Goal: Task Accomplishment & Management: Complete application form

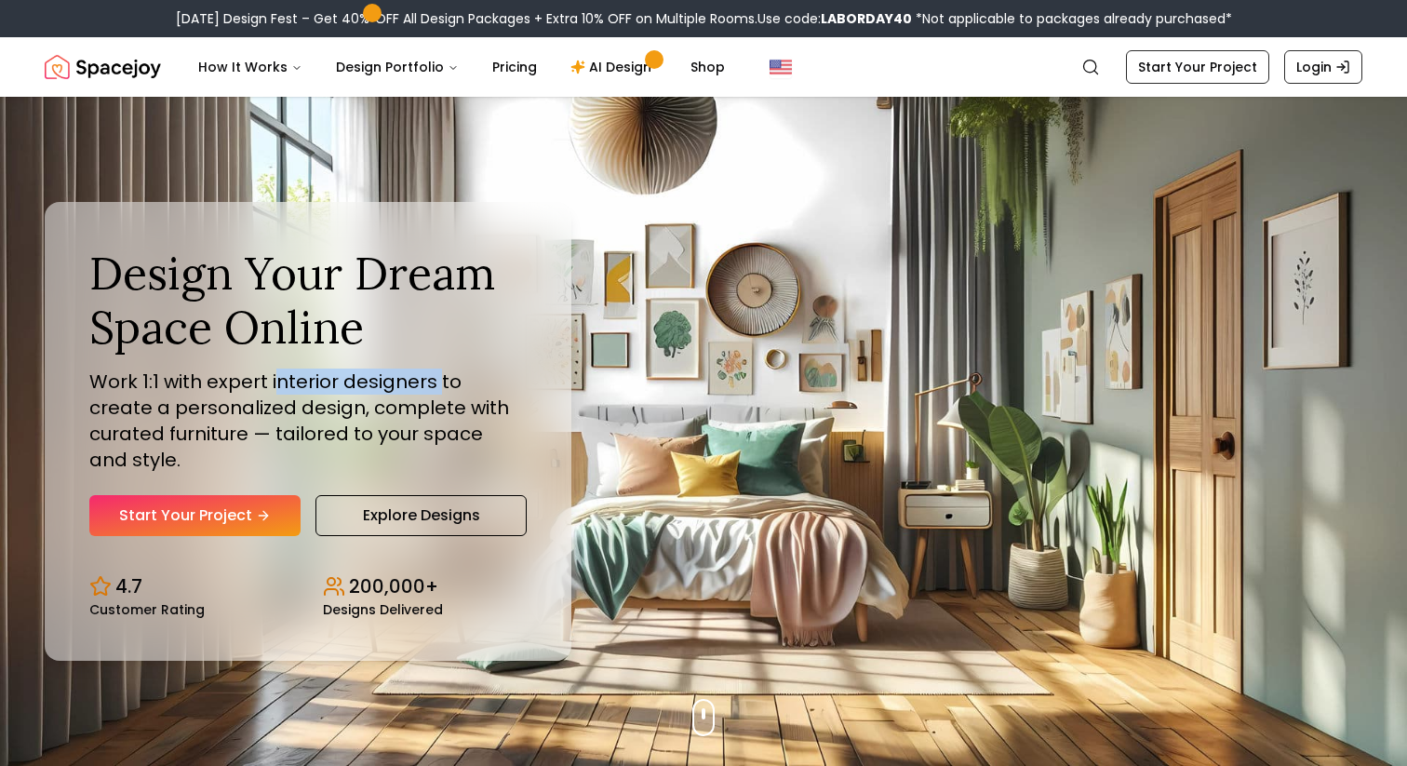
drag, startPoint x: 278, startPoint y: 406, endPoint x: 436, endPoint y: 401, distance: 157.4
click at [436, 401] on p "Work 1:1 with expert interior designers to create a personalized design, comple…" at bounding box center [308, 421] width 438 height 104
click at [442, 422] on p "Work 1:1 with expert interior designers to create a personalized design, comple…" at bounding box center [308, 421] width 438 height 104
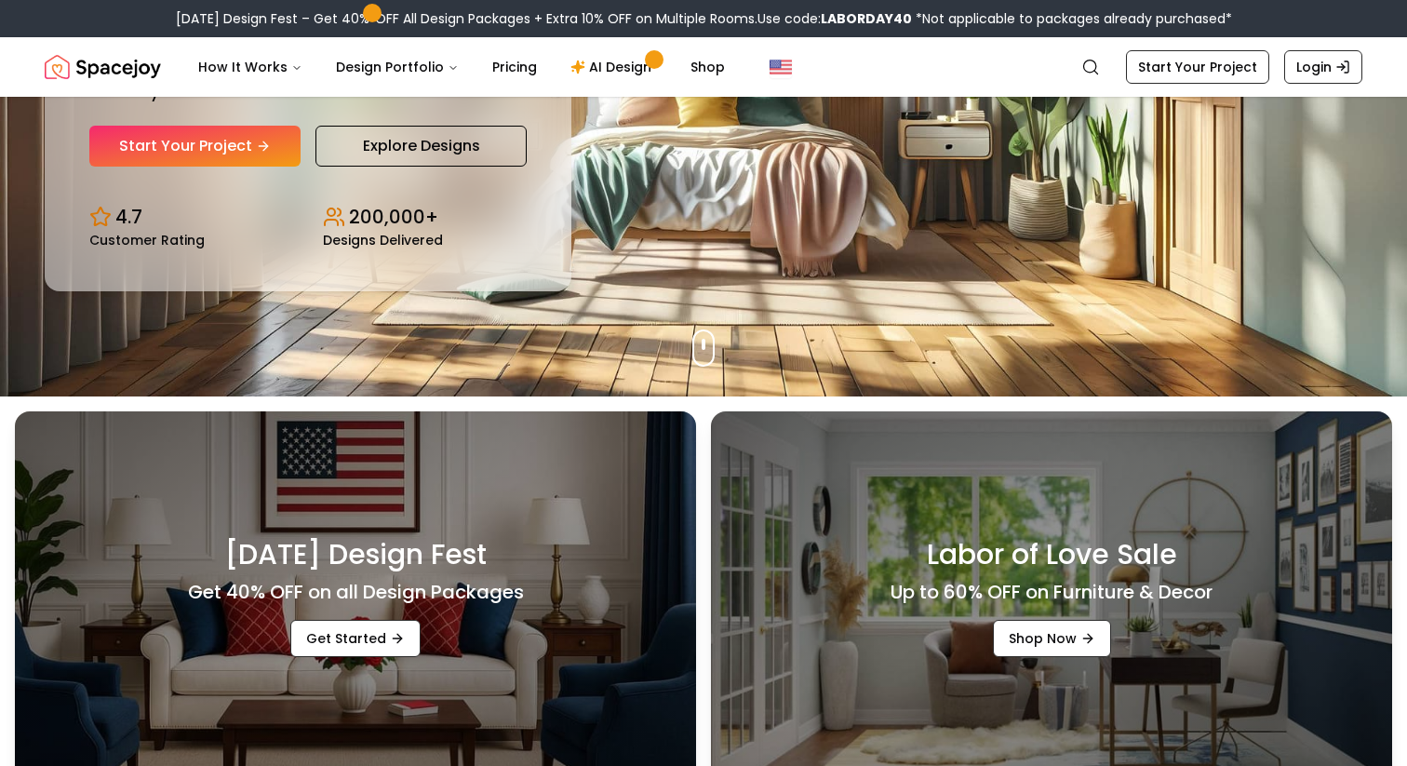
scroll to position [365, 0]
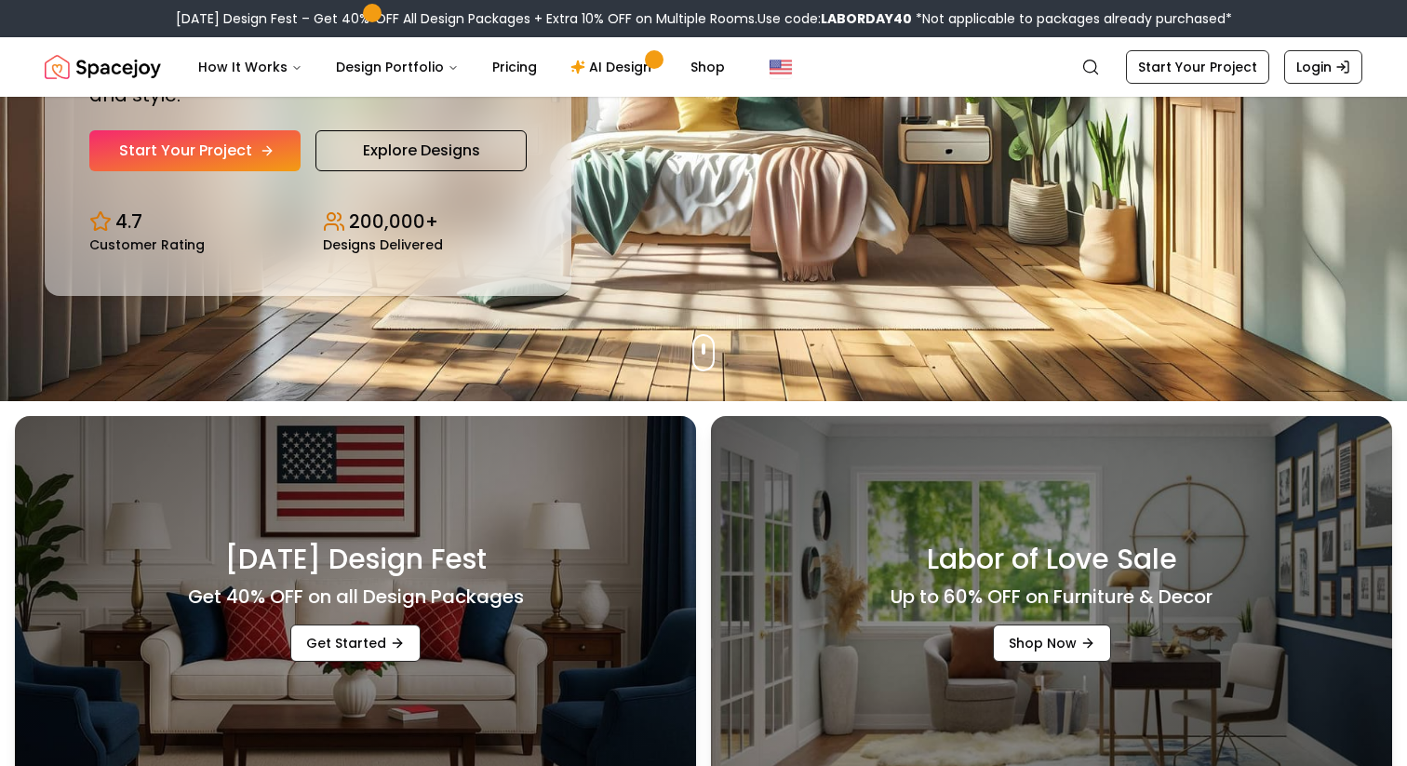
click at [219, 140] on link "Start Your Project" at bounding box center [194, 150] width 211 height 41
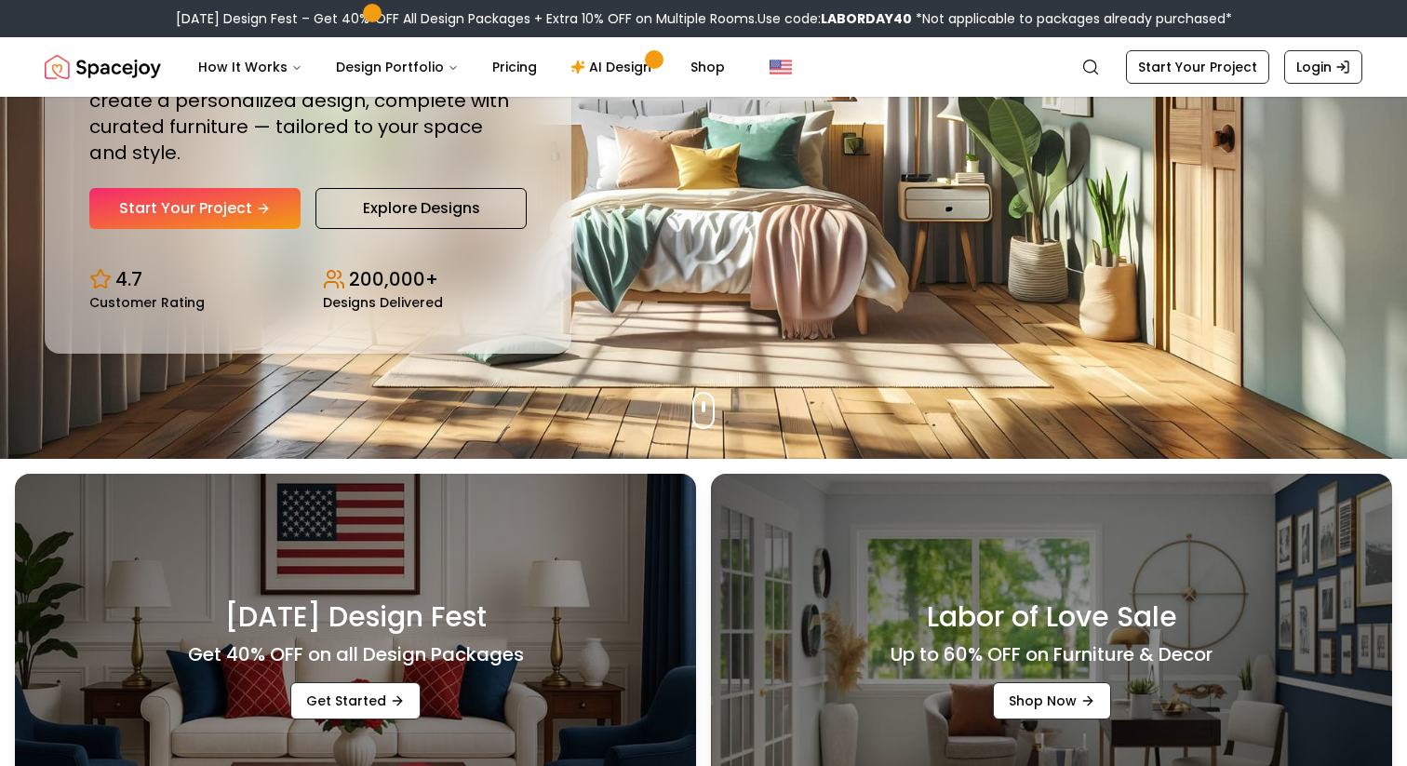
scroll to position [280, 0]
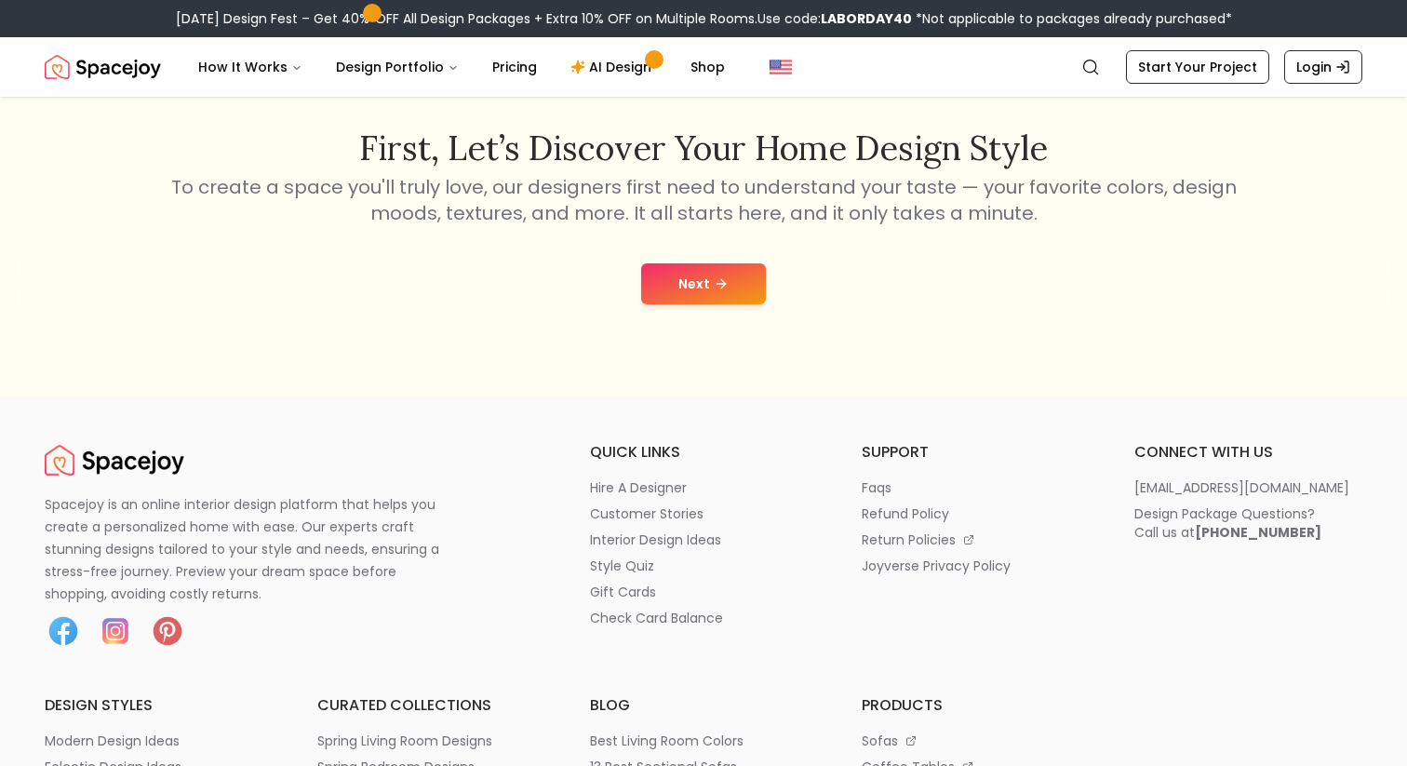
scroll to position [310, 0]
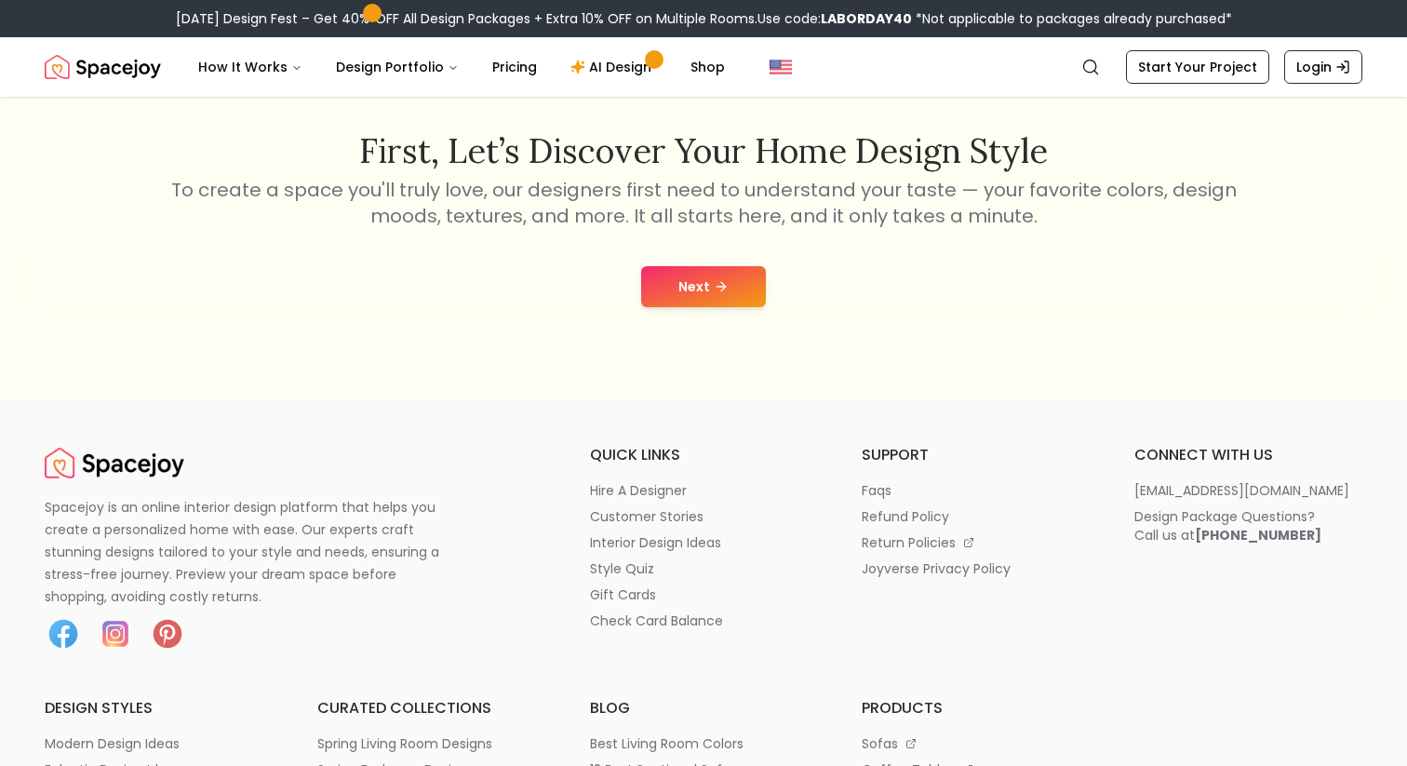
click at [690, 285] on button "Next" at bounding box center [703, 286] width 125 height 41
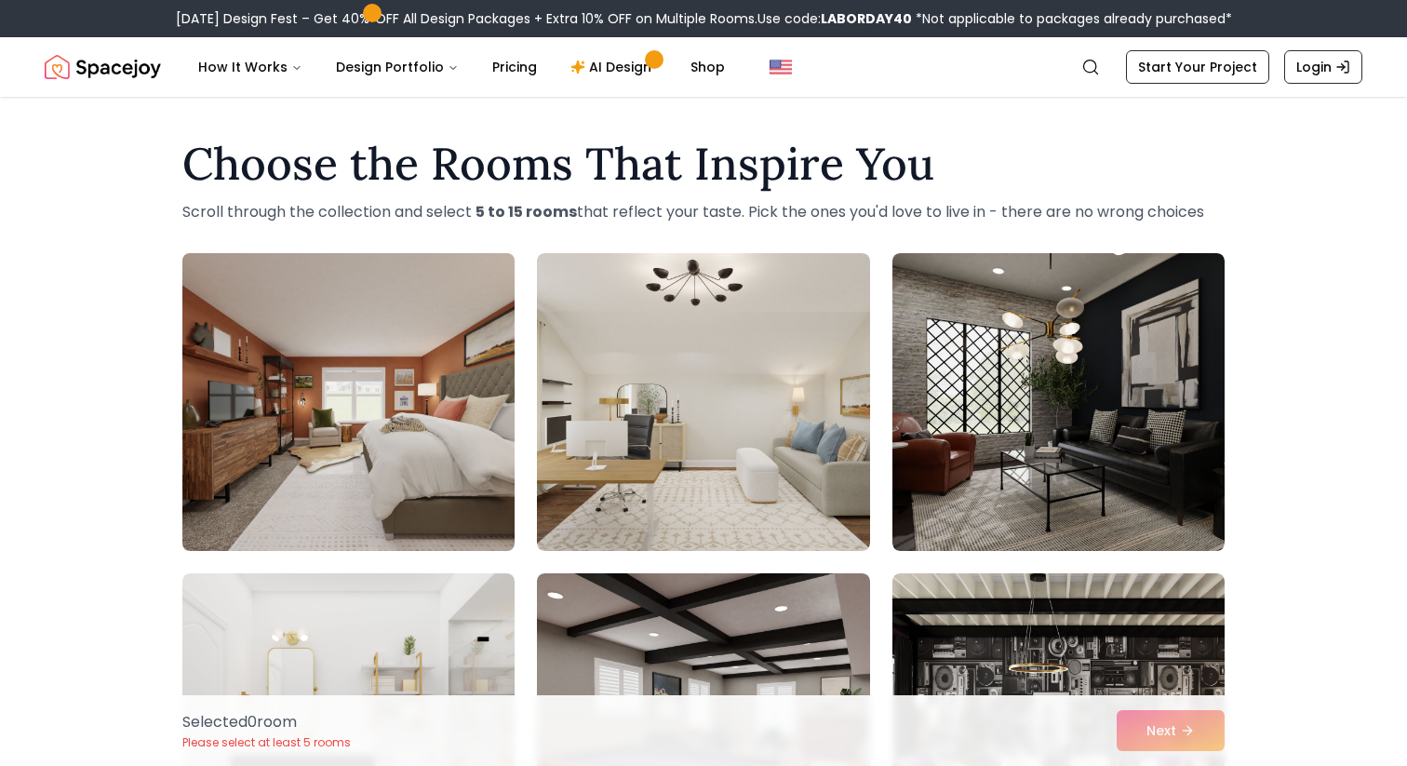
click at [364, 401] on img at bounding box center [348, 402] width 349 height 313
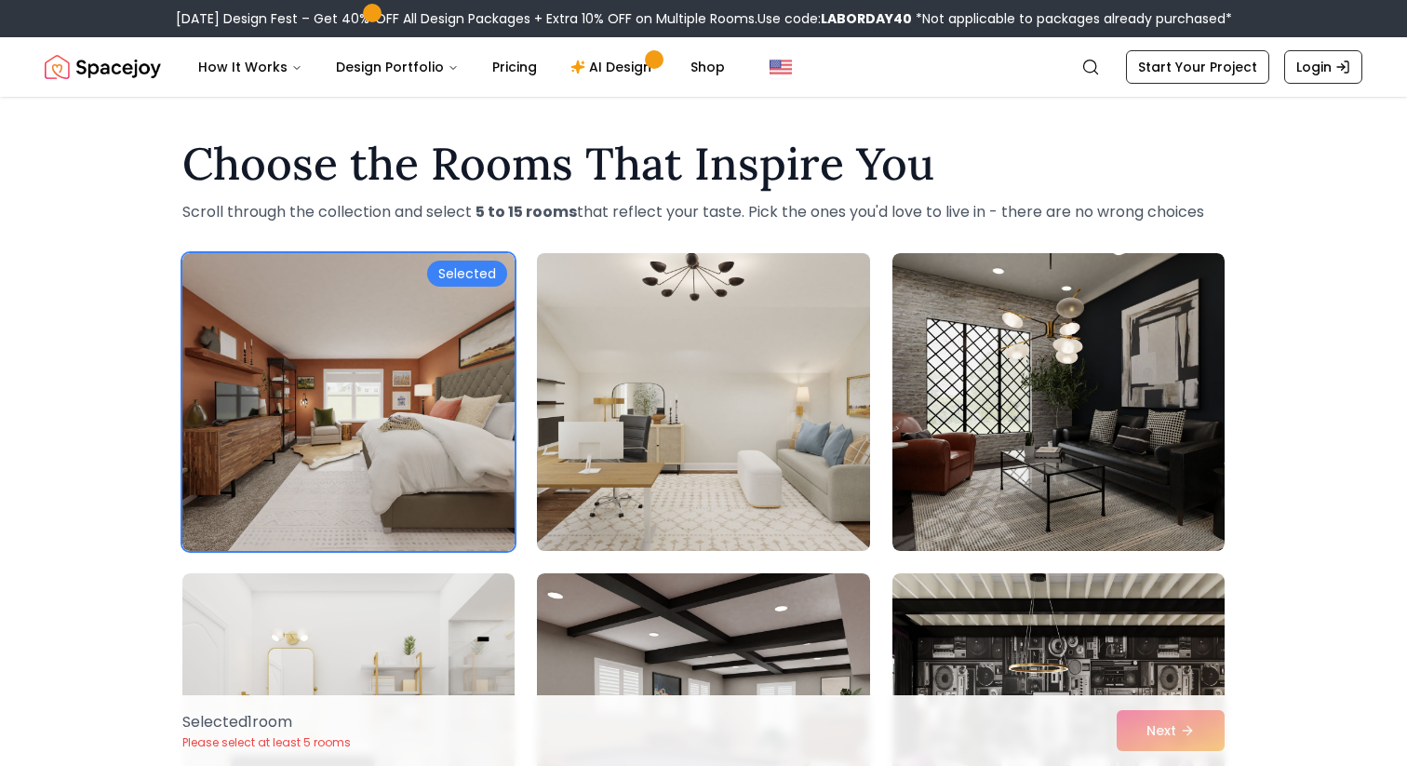
click at [731, 377] on img at bounding box center [703, 402] width 349 height 313
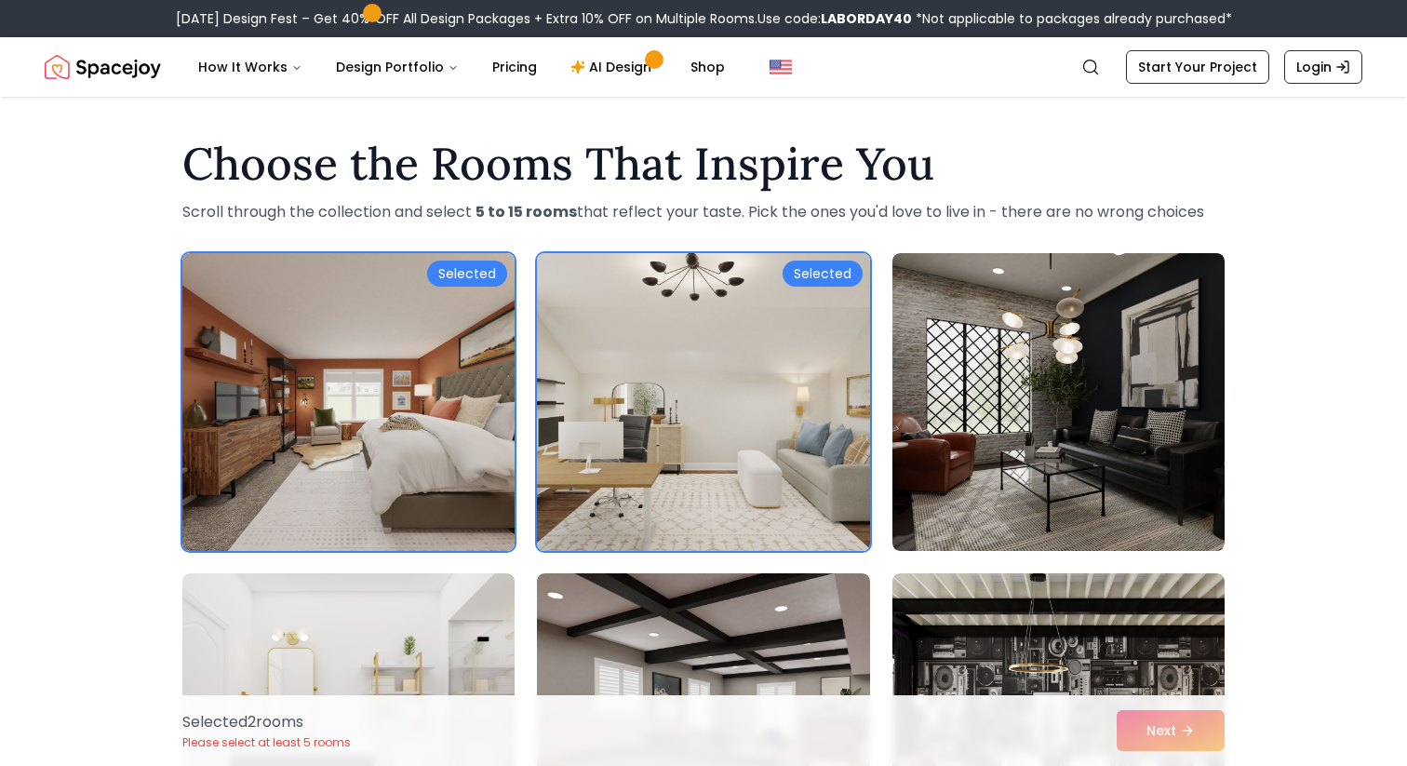
scroll to position [34, 0]
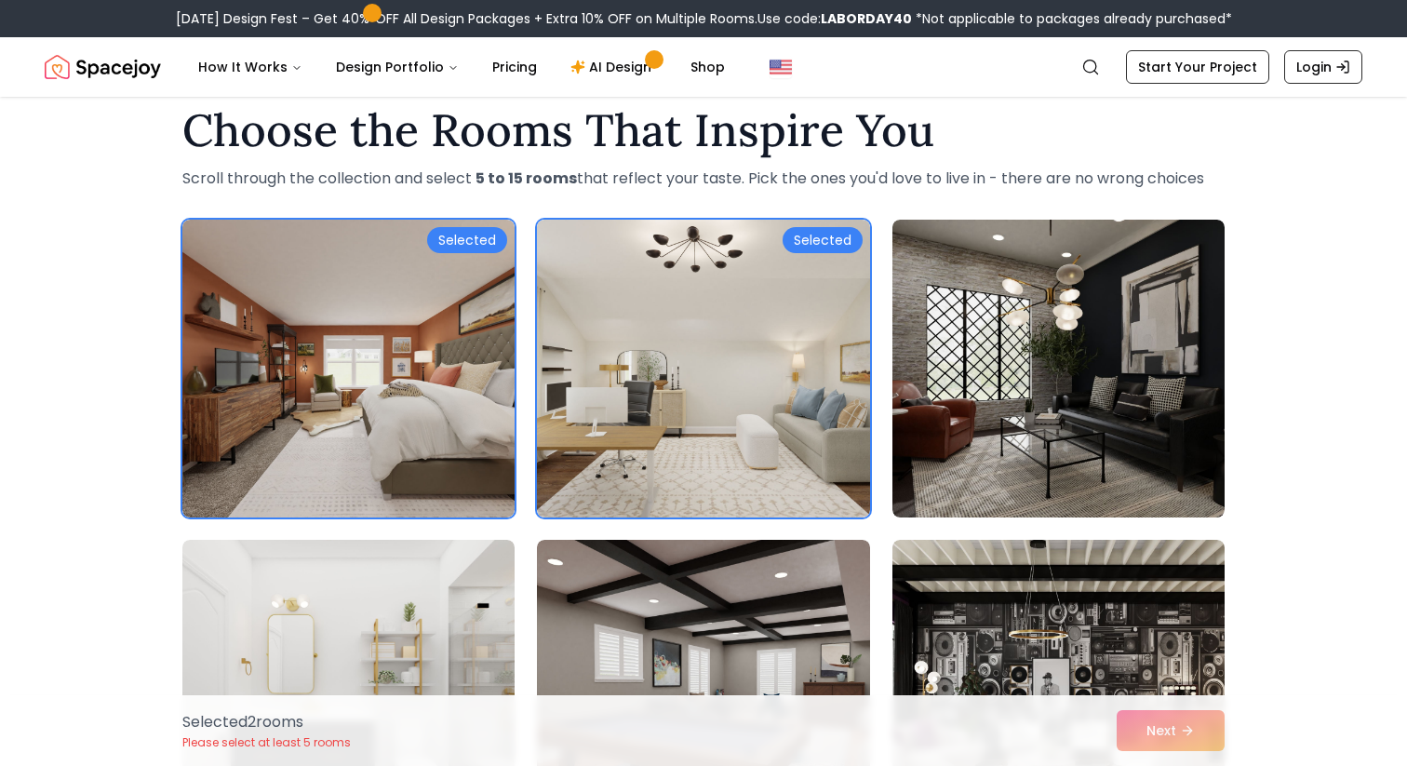
click at [1167, 717] on div "Selected 2 room s Please select at least 5 rooms Next" at bounding box center [704, 730] width 1072 height 71
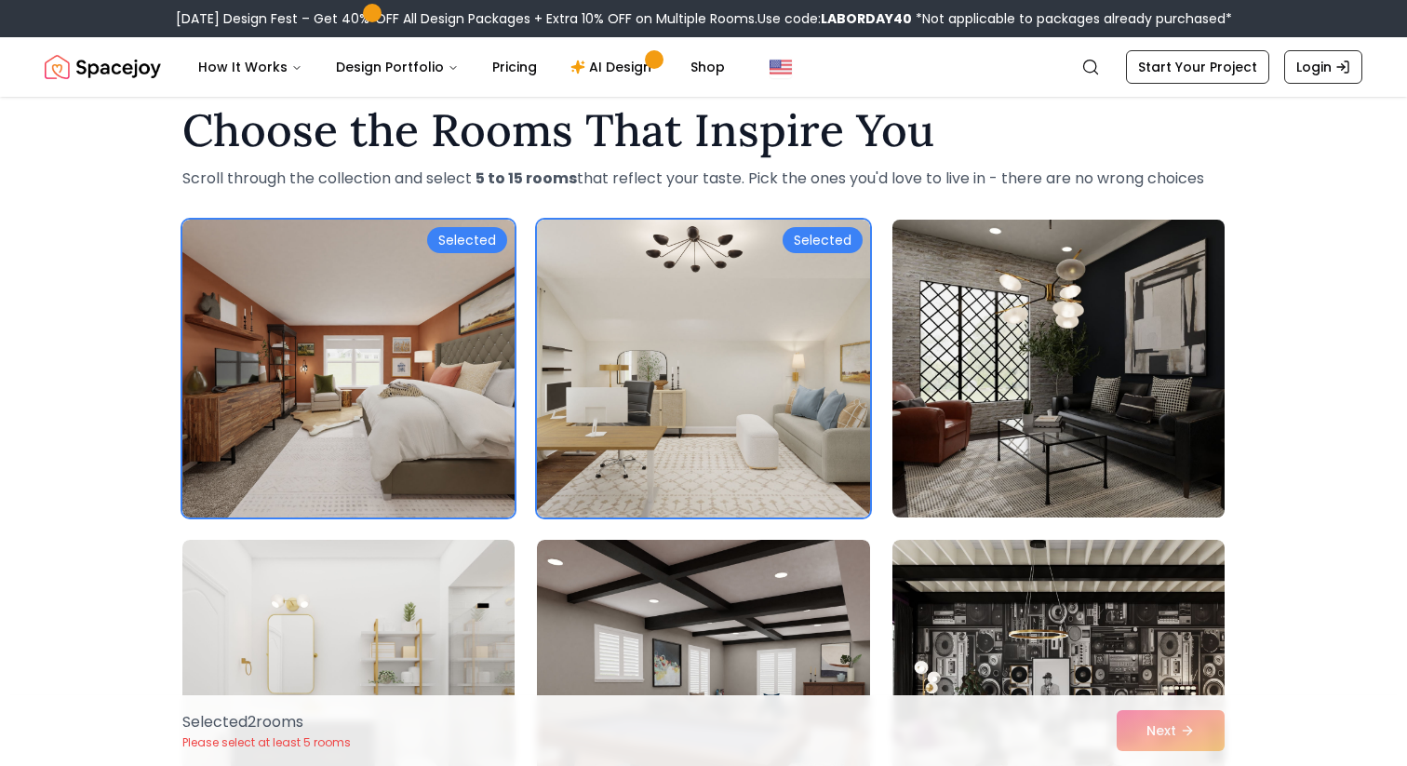
click at [1094, 447] on img at bounding box center [1058, 368] width 349 height 313
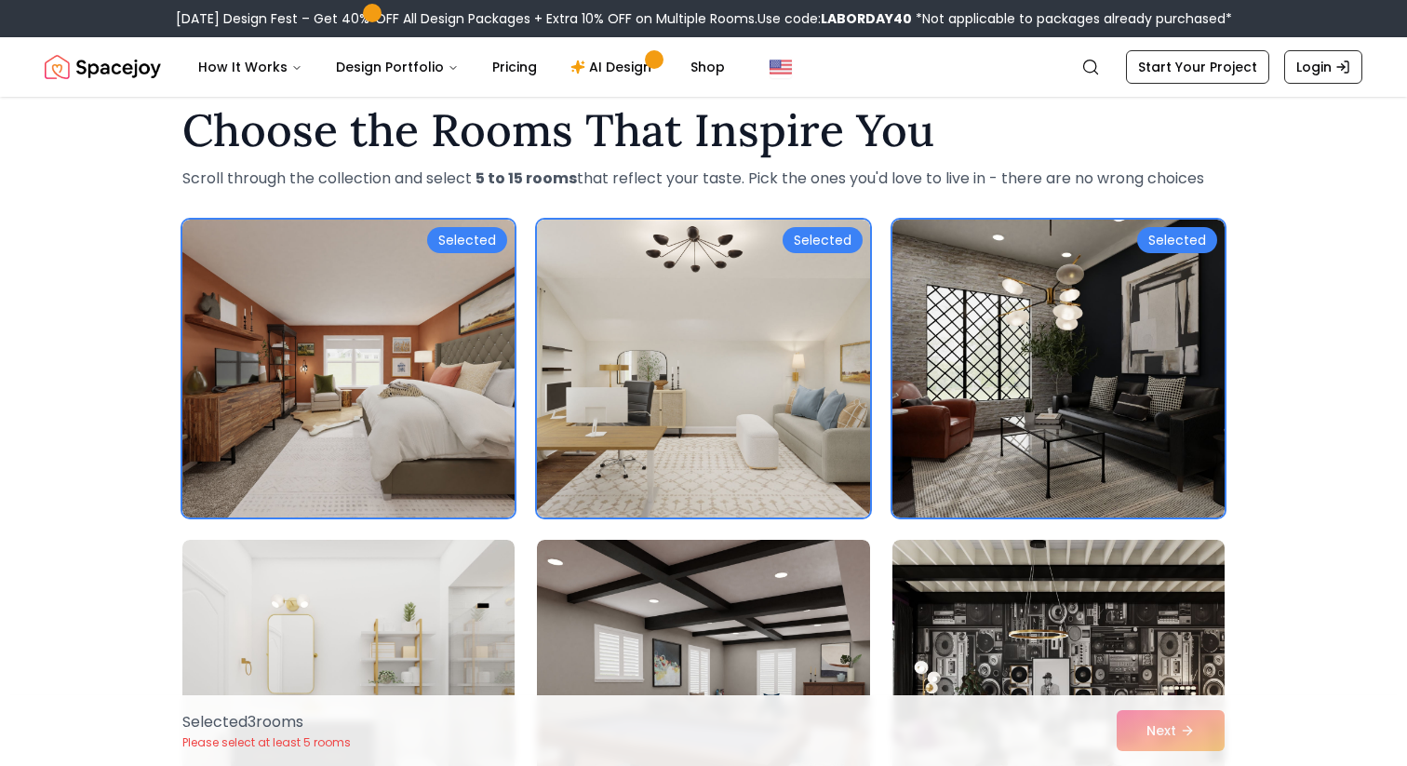
click at [1151, 741] on div "Selected 3 room s Please select at least 5 rooms Next" at bounding box center [704, 730] width 1072 height 71
click at [1147, 735] on div "Selected 3 room s Please select at least 5 rooms Next" at bounding box center [704, 730] width 1072 height 71
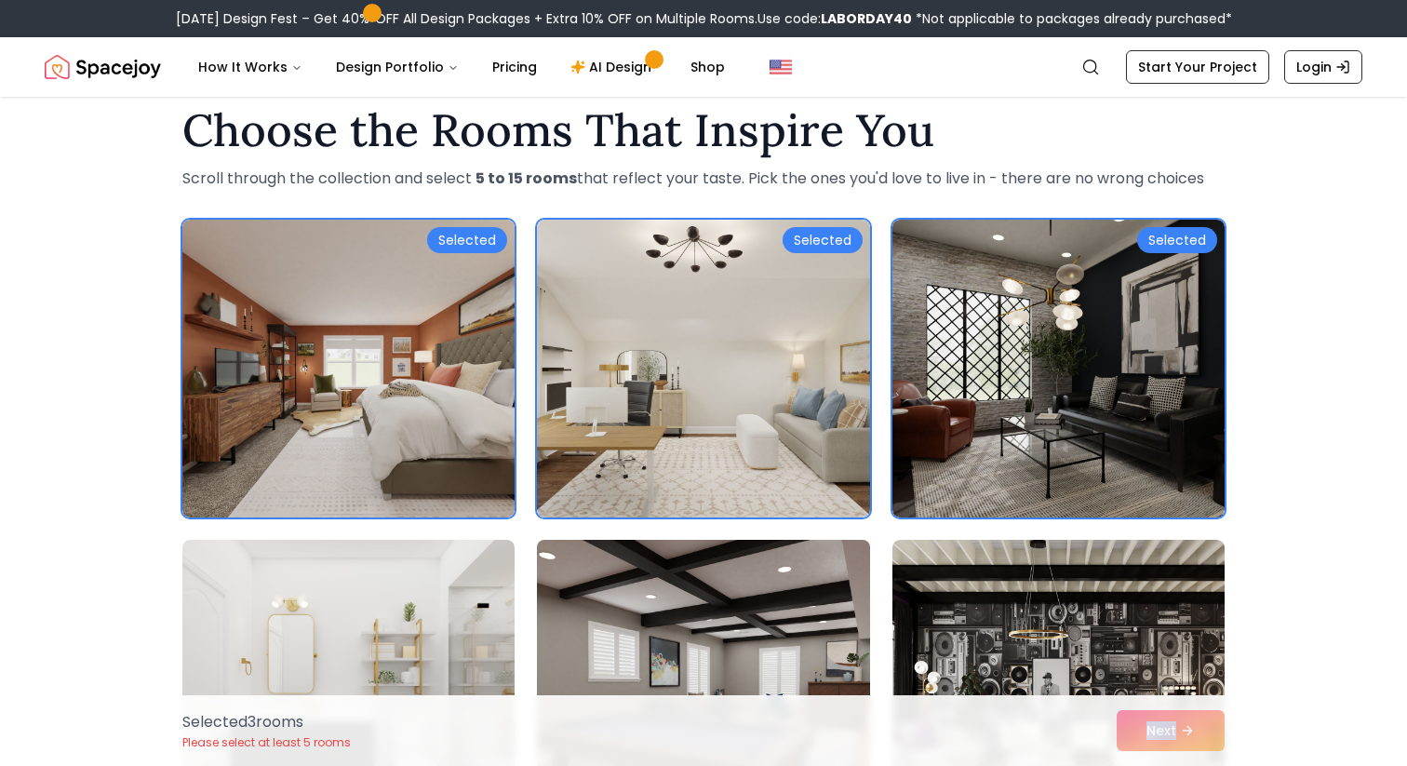
click at [862, 625] on img at bounding box center [703, 688] width 349 height 313
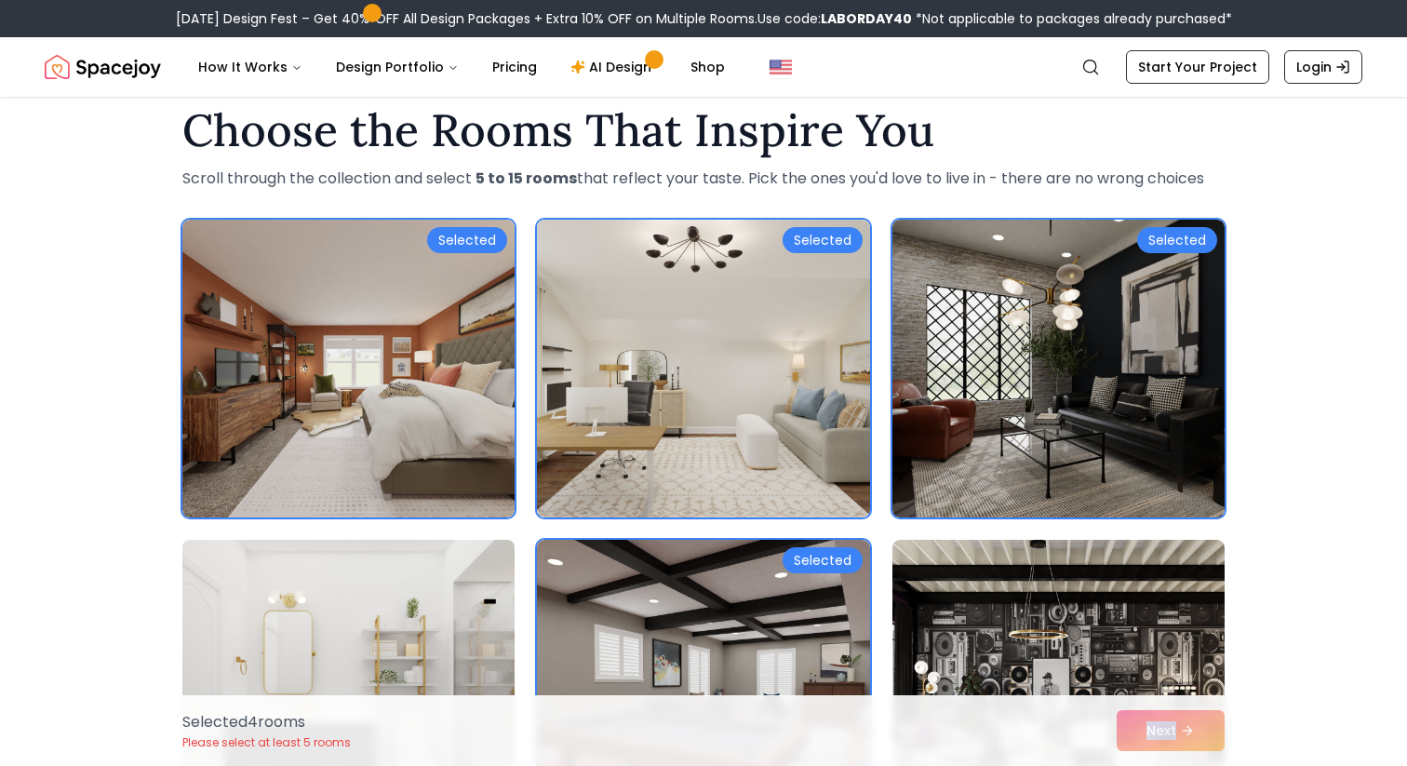
click at [388, 597] on img at bounding box center [348, 688] width 349 height 313
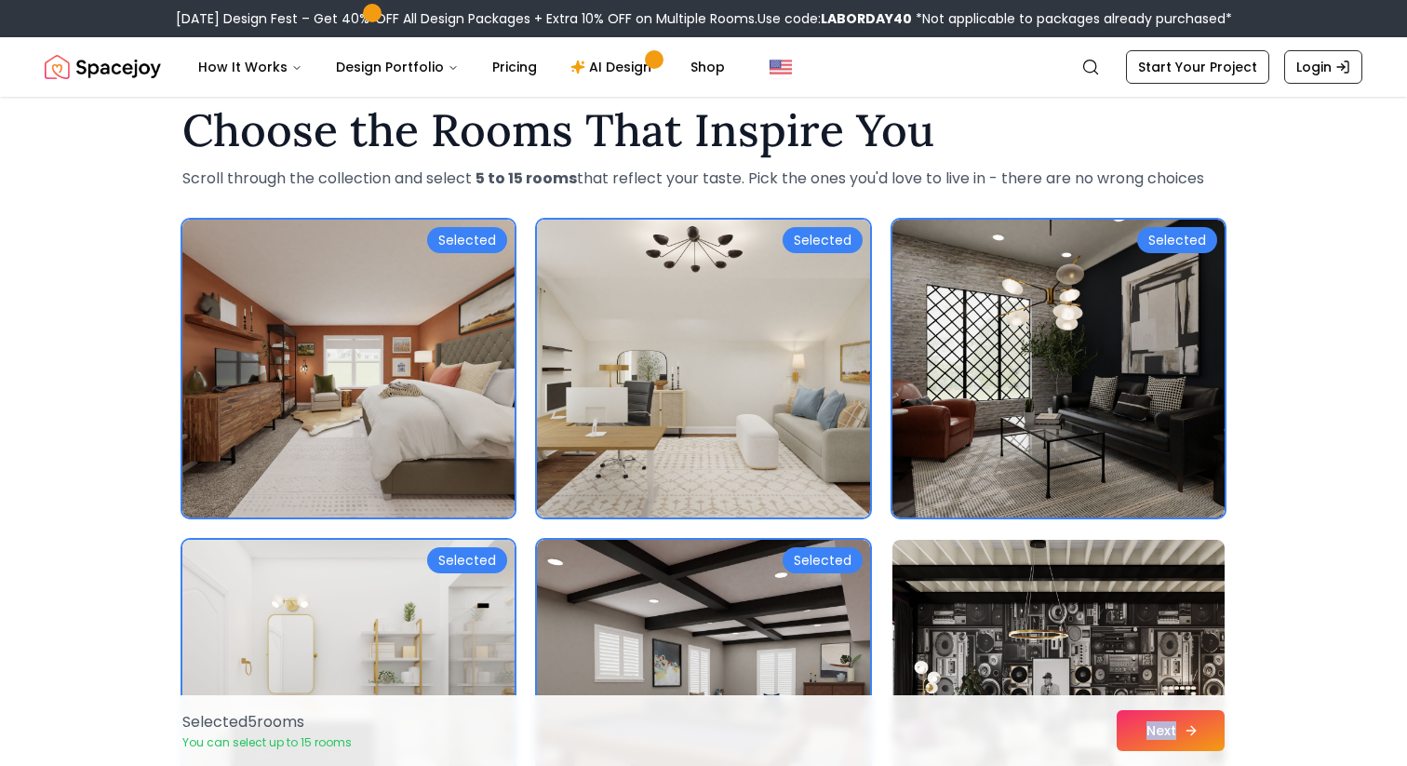
click at [1158, 729] on button "Next" at bounding box center [1171, 730] width 108 height 41
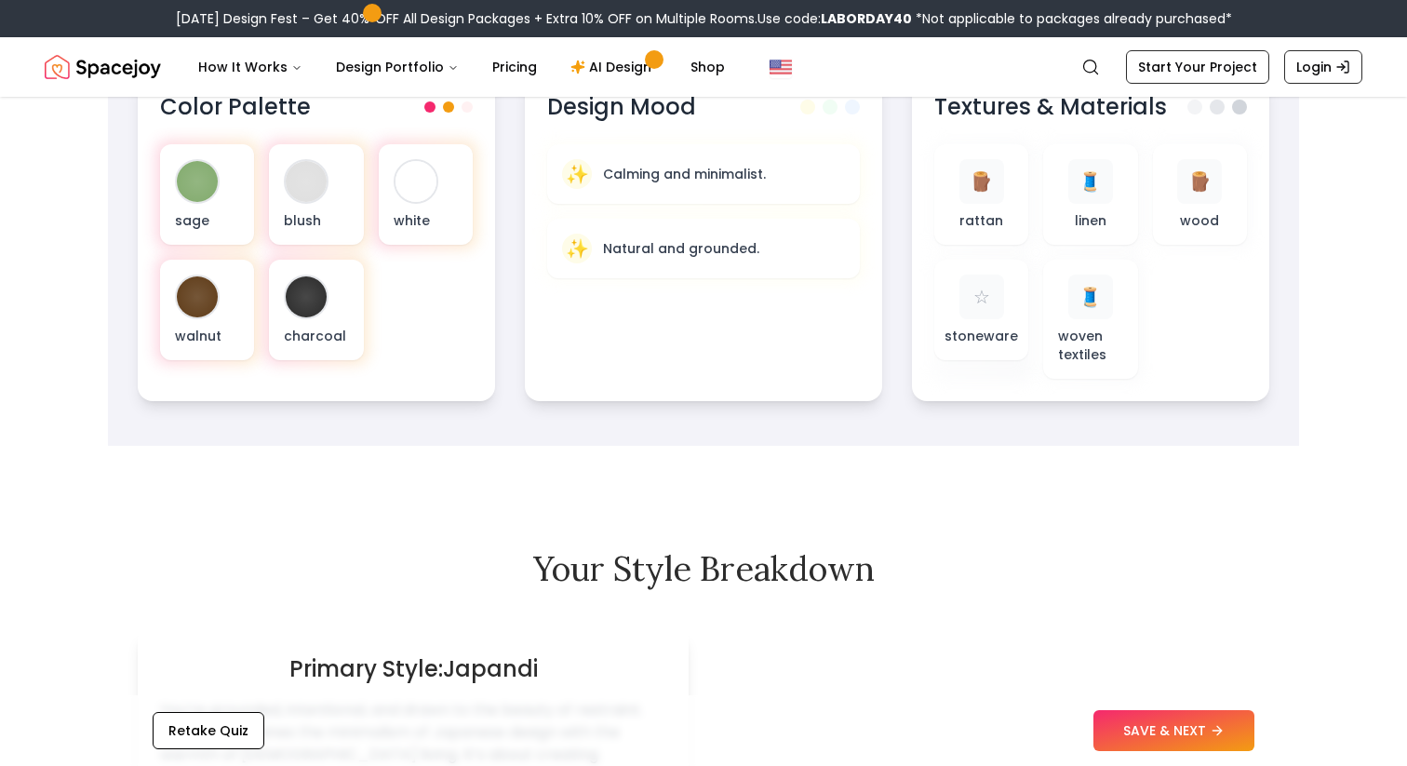
scroll to position [707, 0]
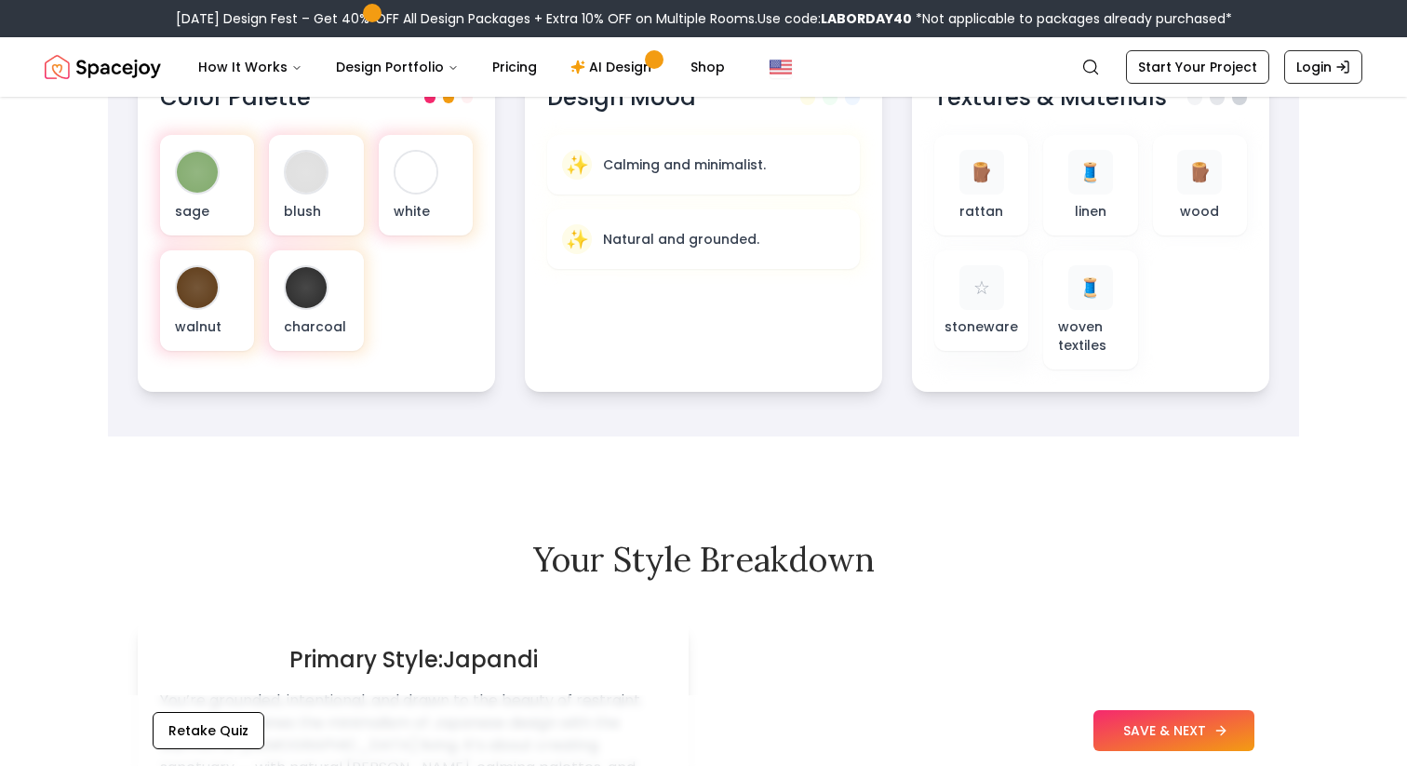
click at [1131, 734] on button "SAVE & NEXT" at bounding box center [1174, 730] width 161 height 41
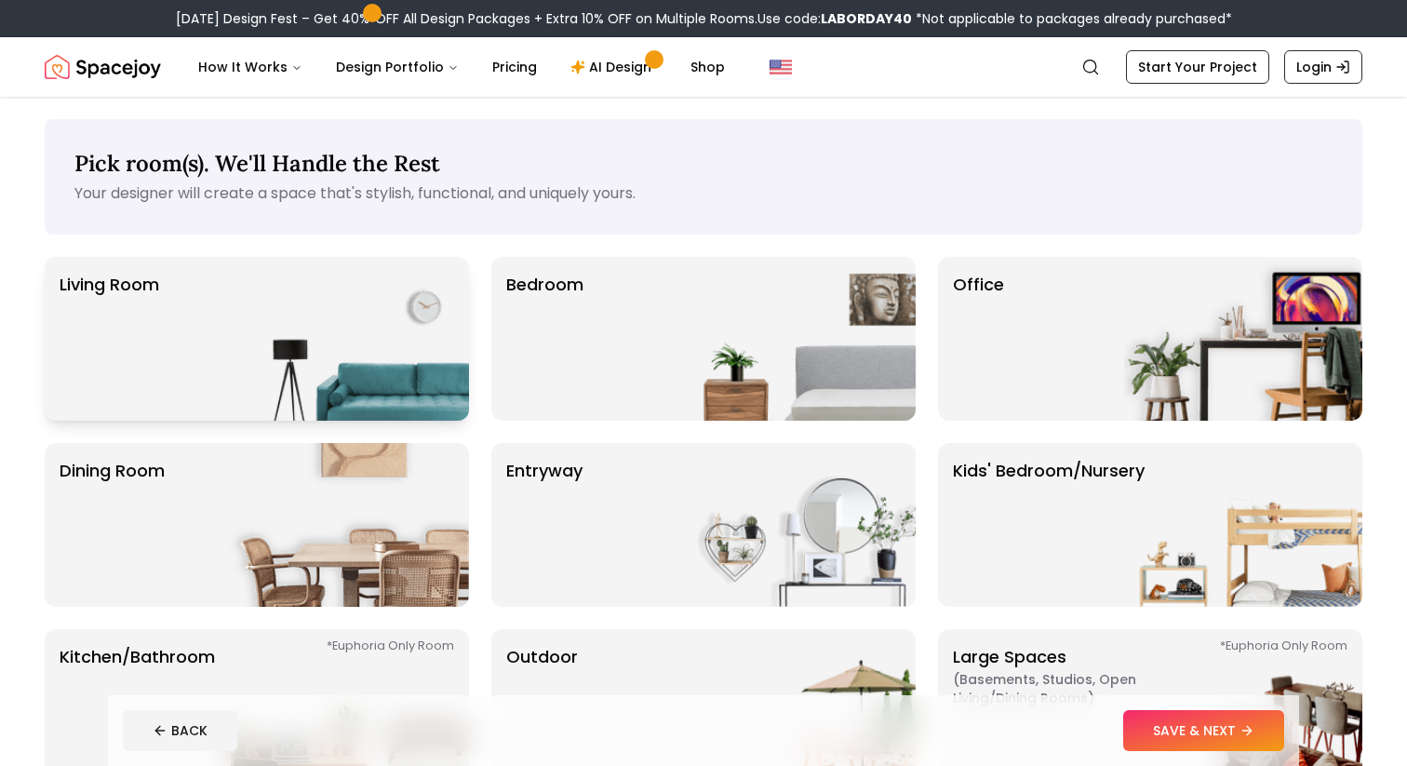
click at [305, 354] on img at bounding box center [350, 339] width 238 height 164
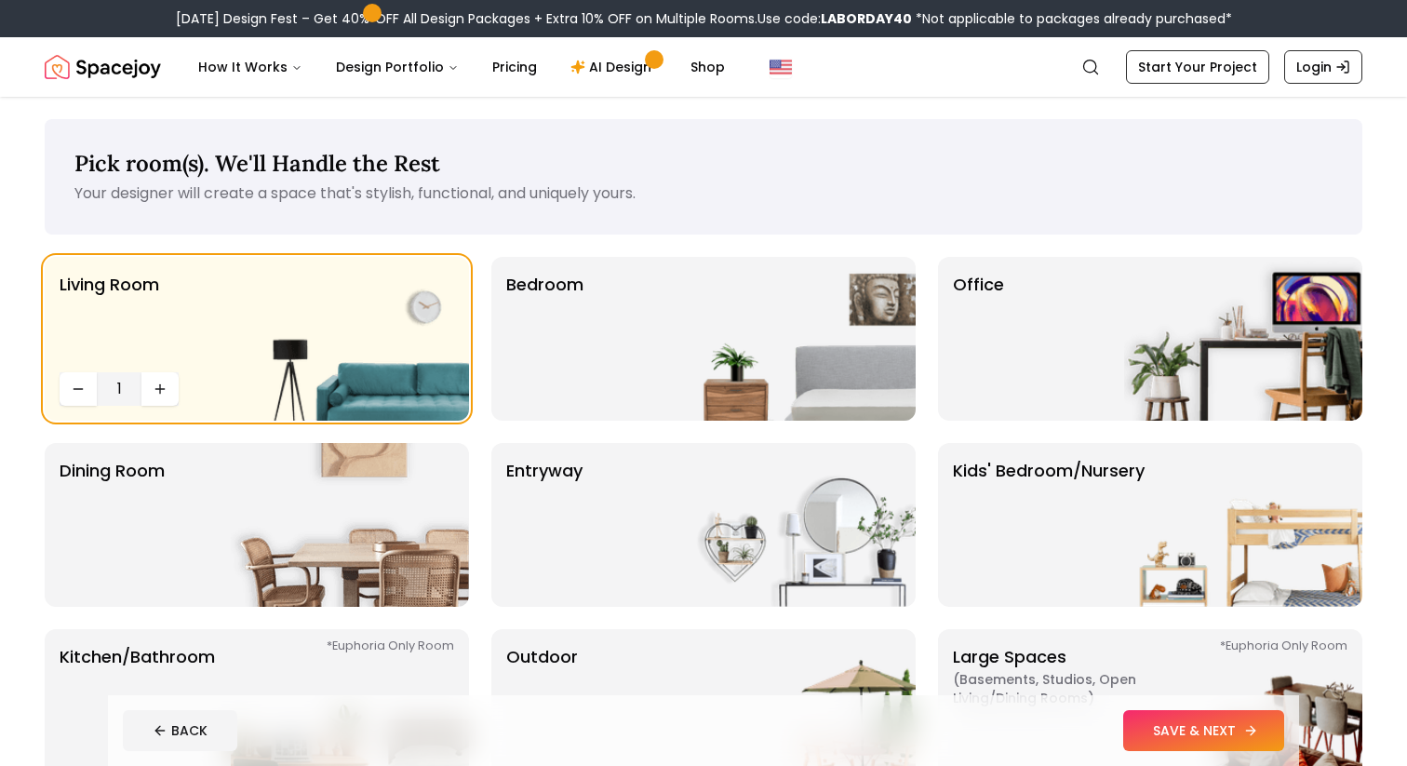
click at [1199, 738] on button "SAVE & NEXT" at bounding box center [1204, 730] width 161 height 41
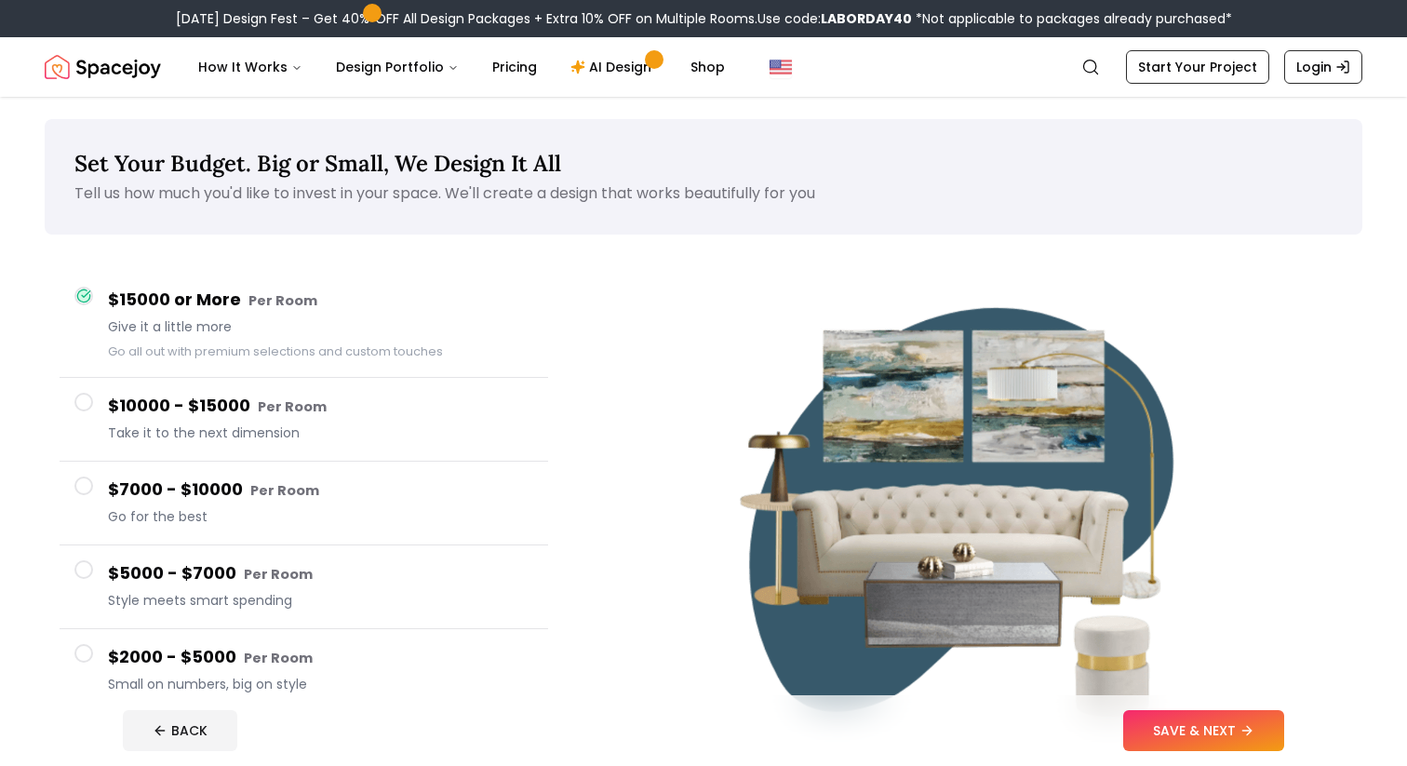
click at [320, 425] on span "Take it to the next dimension" at bounding box center [320, 433] width 425 height 19
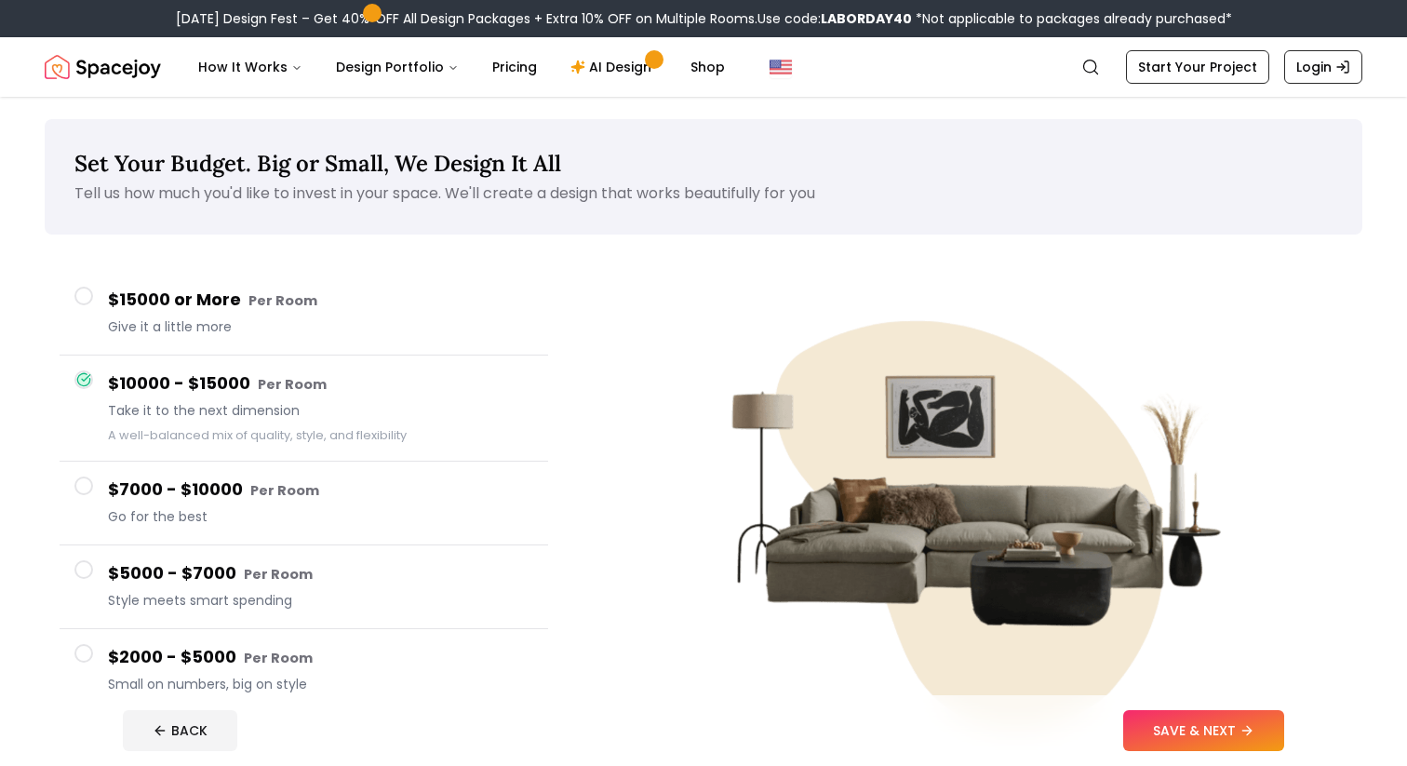
click at [319, 309] on h4 "$15000 or More Per Room" at bounding box center [320, 300] width 425 height 27
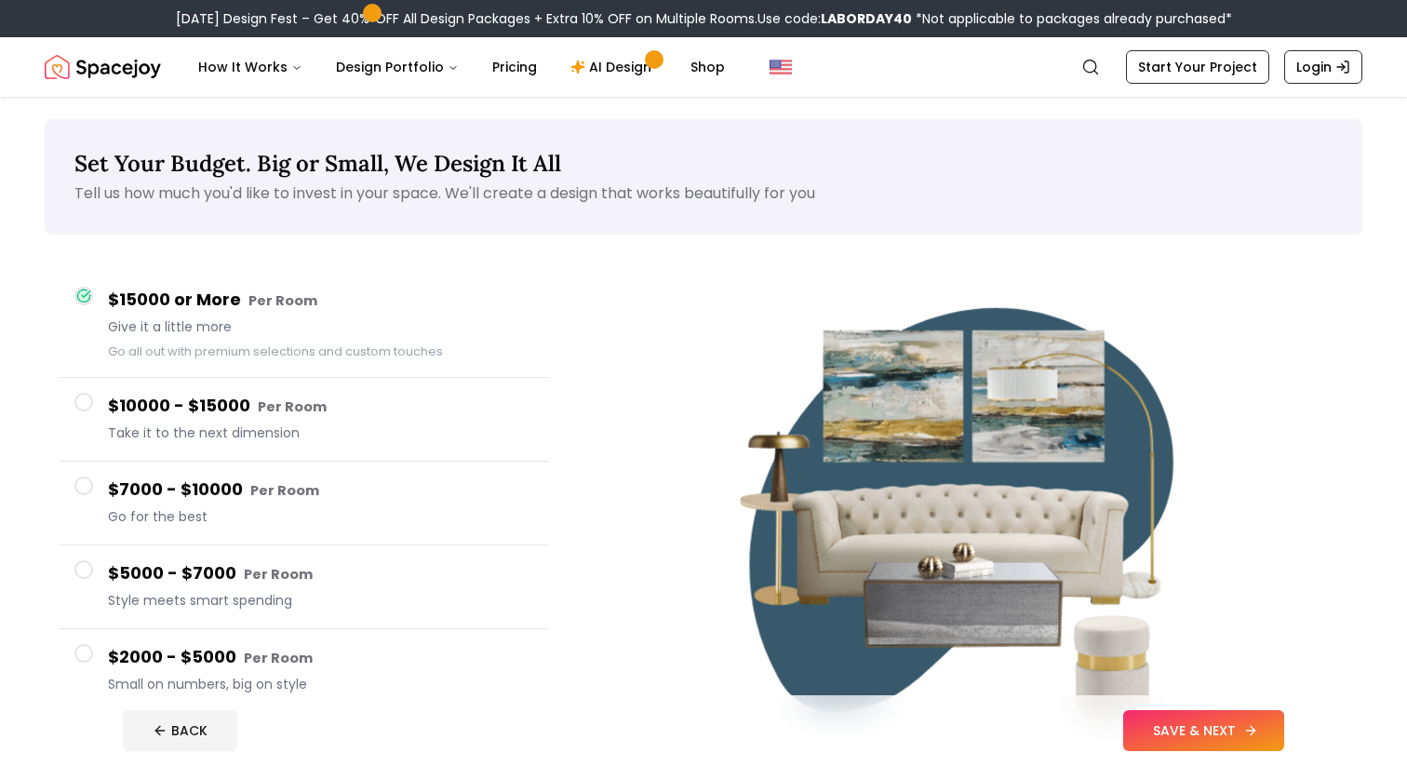
click at [1165, 730] on button "SAVE & NEXT" at bounding box center [1204, 730] width 161 height 41
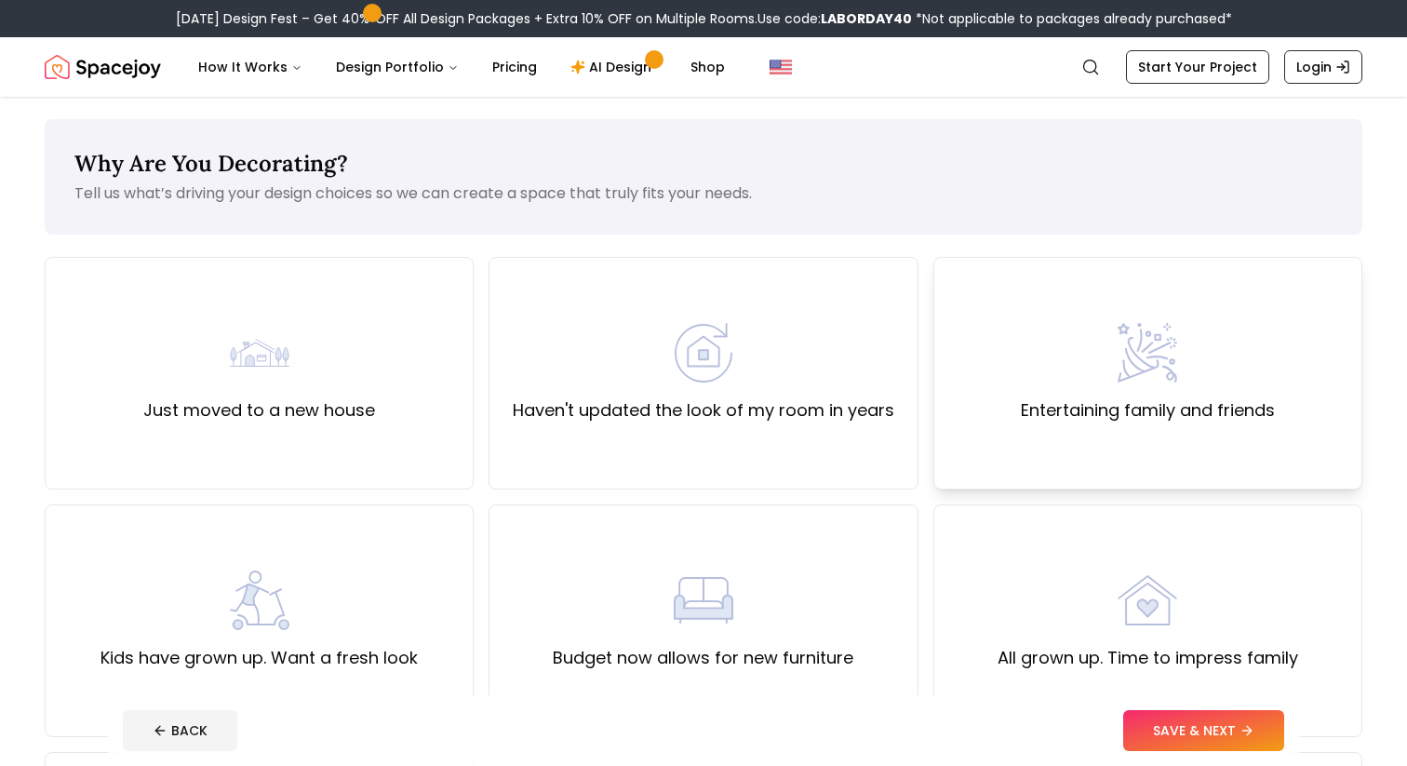
click at [1081, 402] on label "Entertaining family and friends" at bounding box center [1148, 410] width 254 height 26
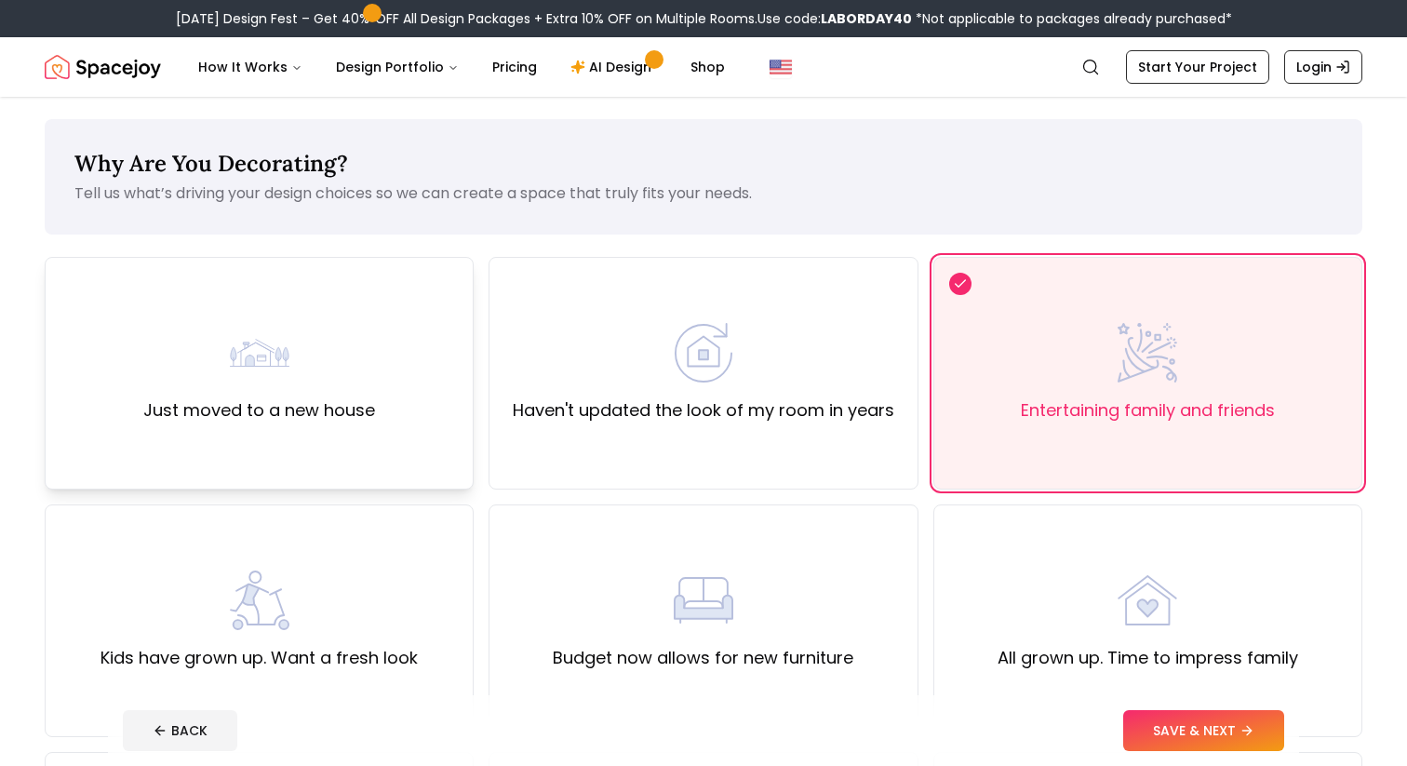
click at [456, 417] on div "Just moved to a new house" at bounding box center [259, 373] width 429 height 233
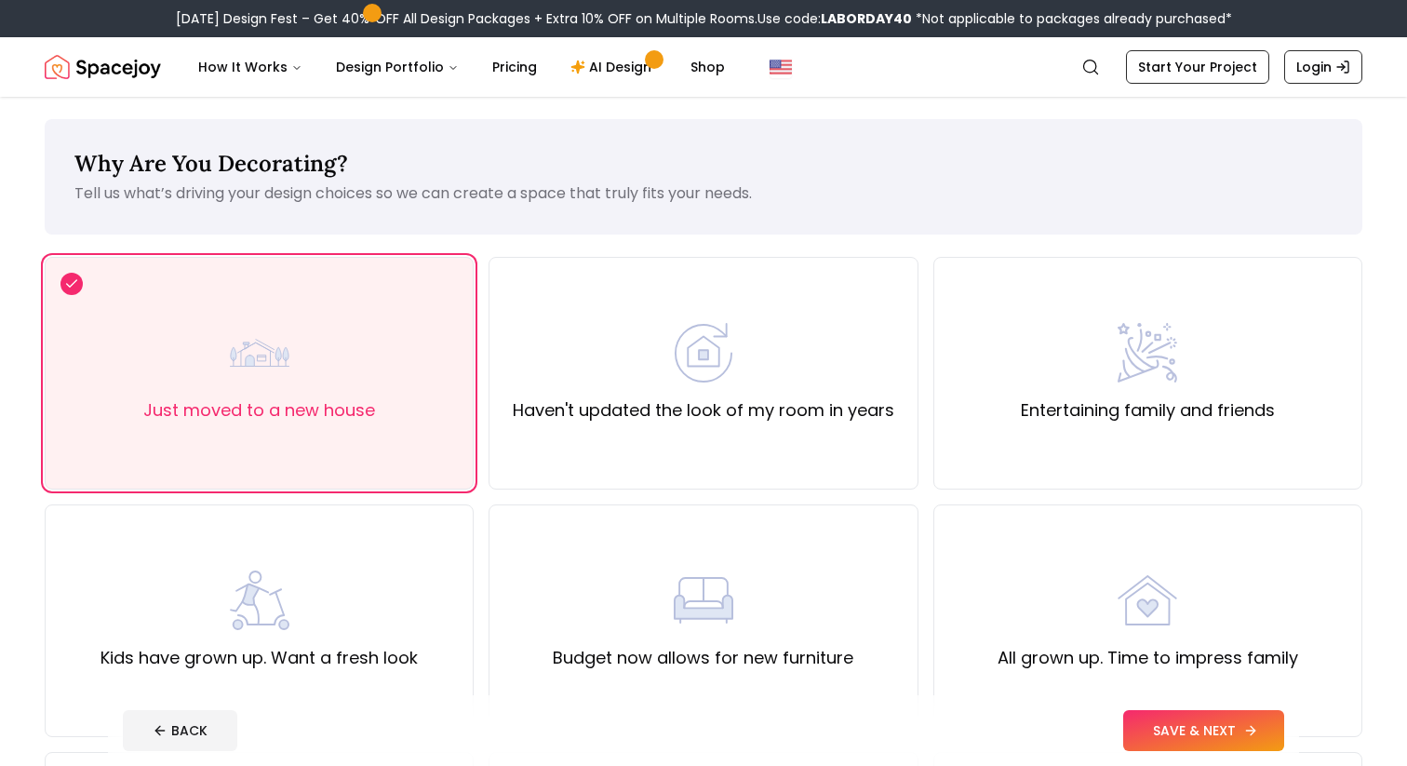
click at [1154, 729] on button "SAVE & NEXT" at bounding box center [1204, 730] width 161 height 41
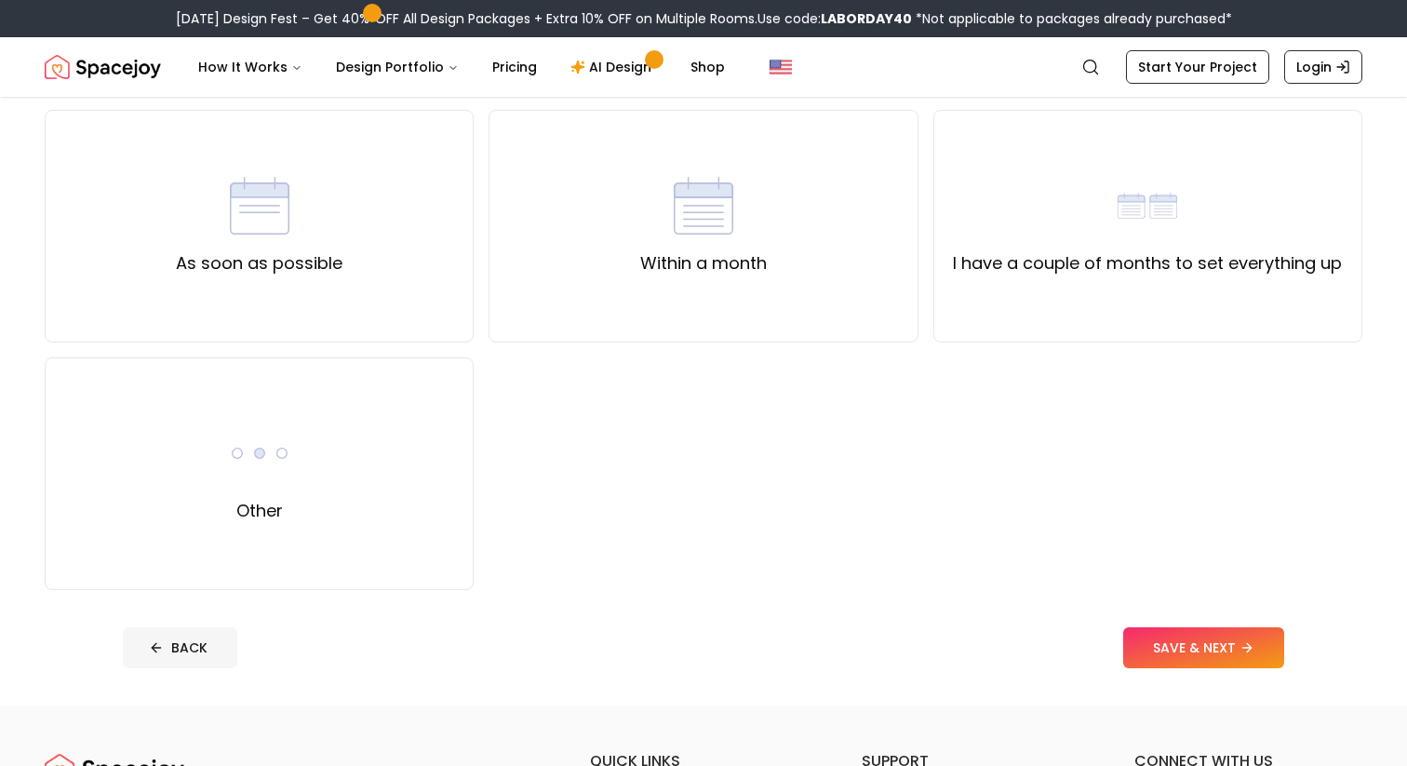
click at [156, 653] on icon at bounding box center [156, 647] width 15 height 15
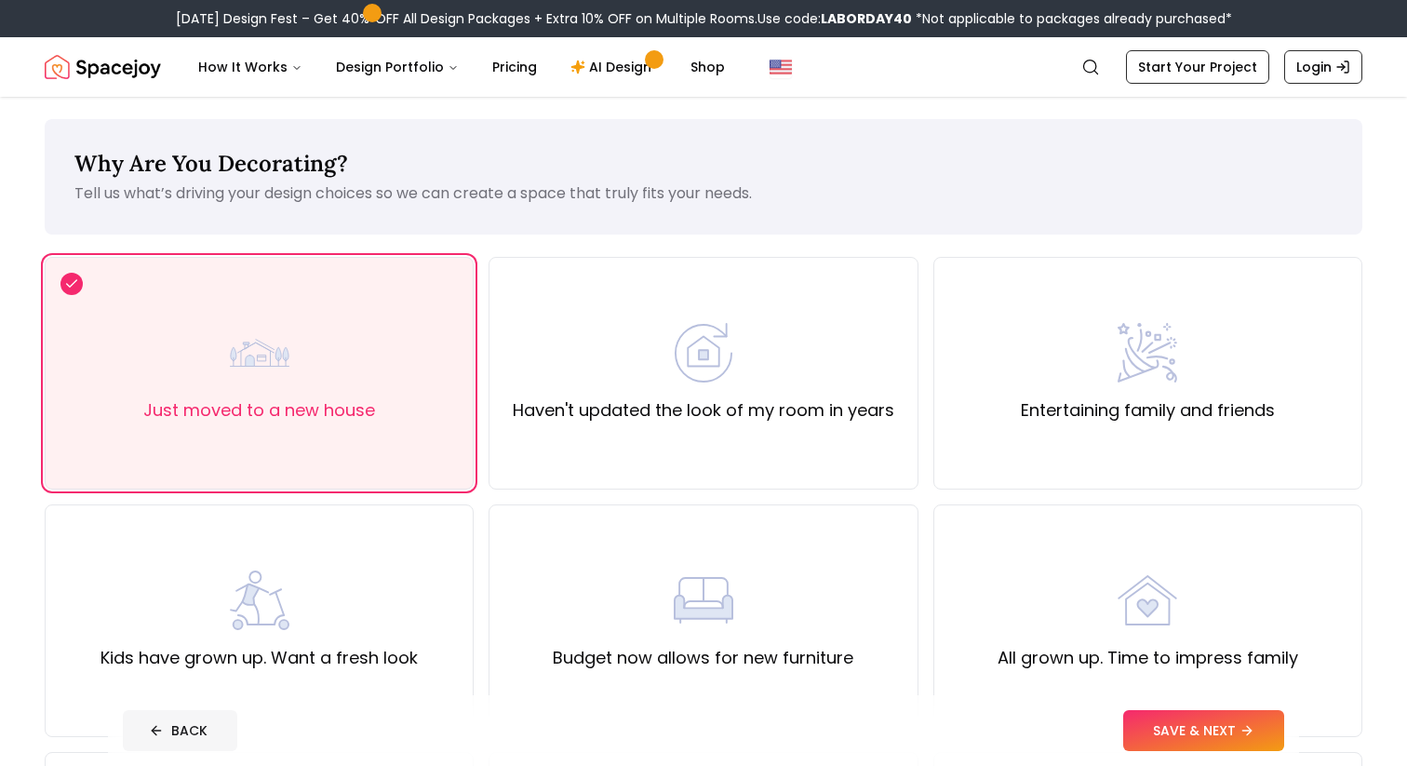
click at [167, 742] on button "BACK" at bounding box center [180, 730] width 114 height 41
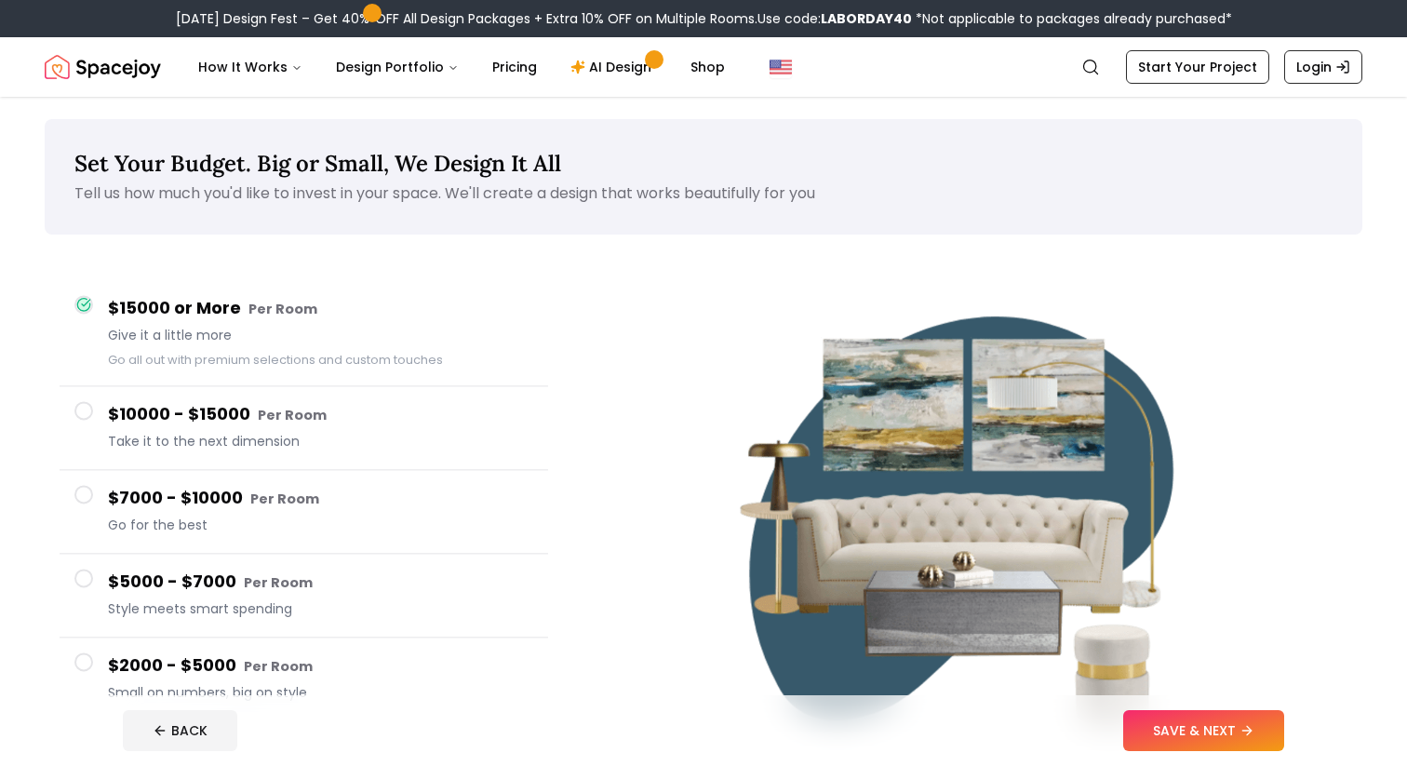
click at [167, 742] on button "BACK" at bounding box center [180, 730] width 114 height 41
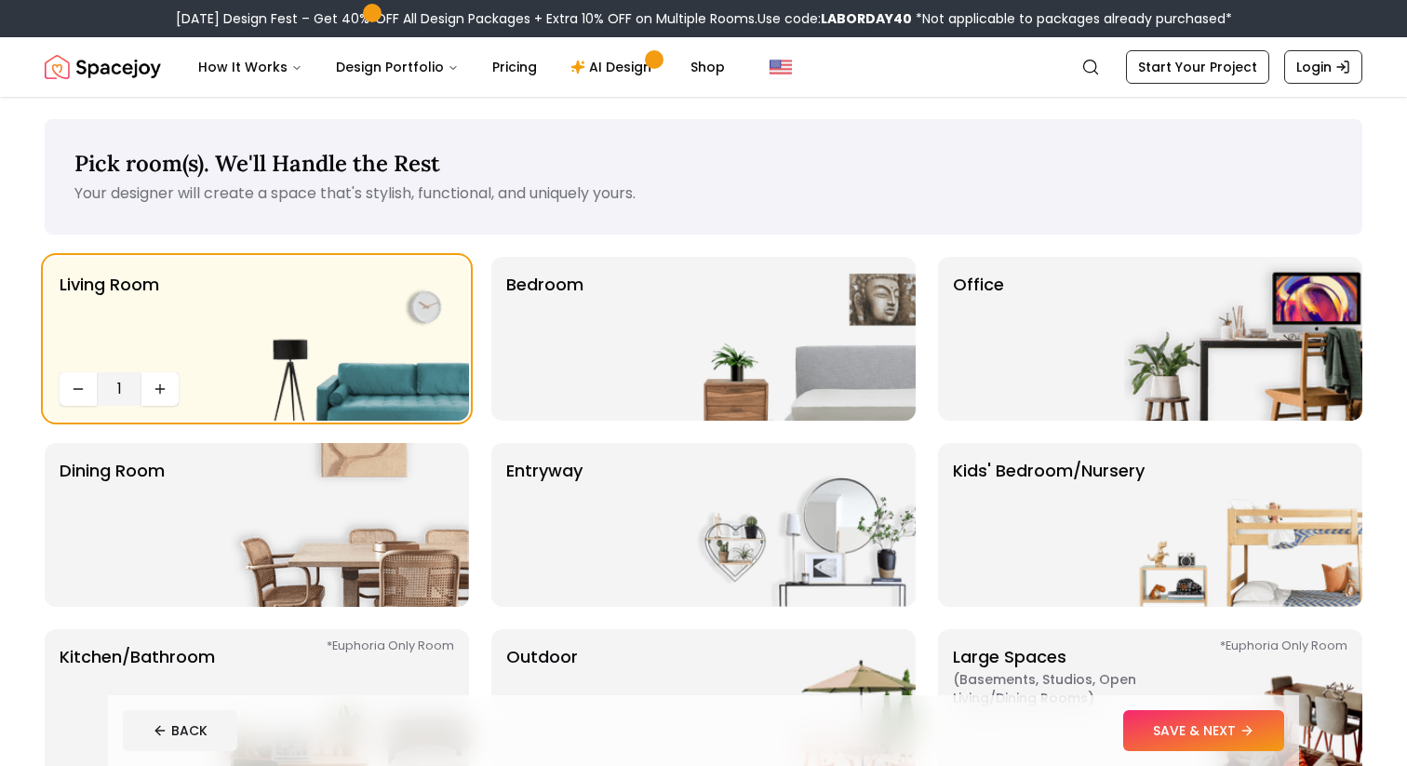
click at [167, 742] on button "BACK" at bounding box center [180, 730] width 114 height 41
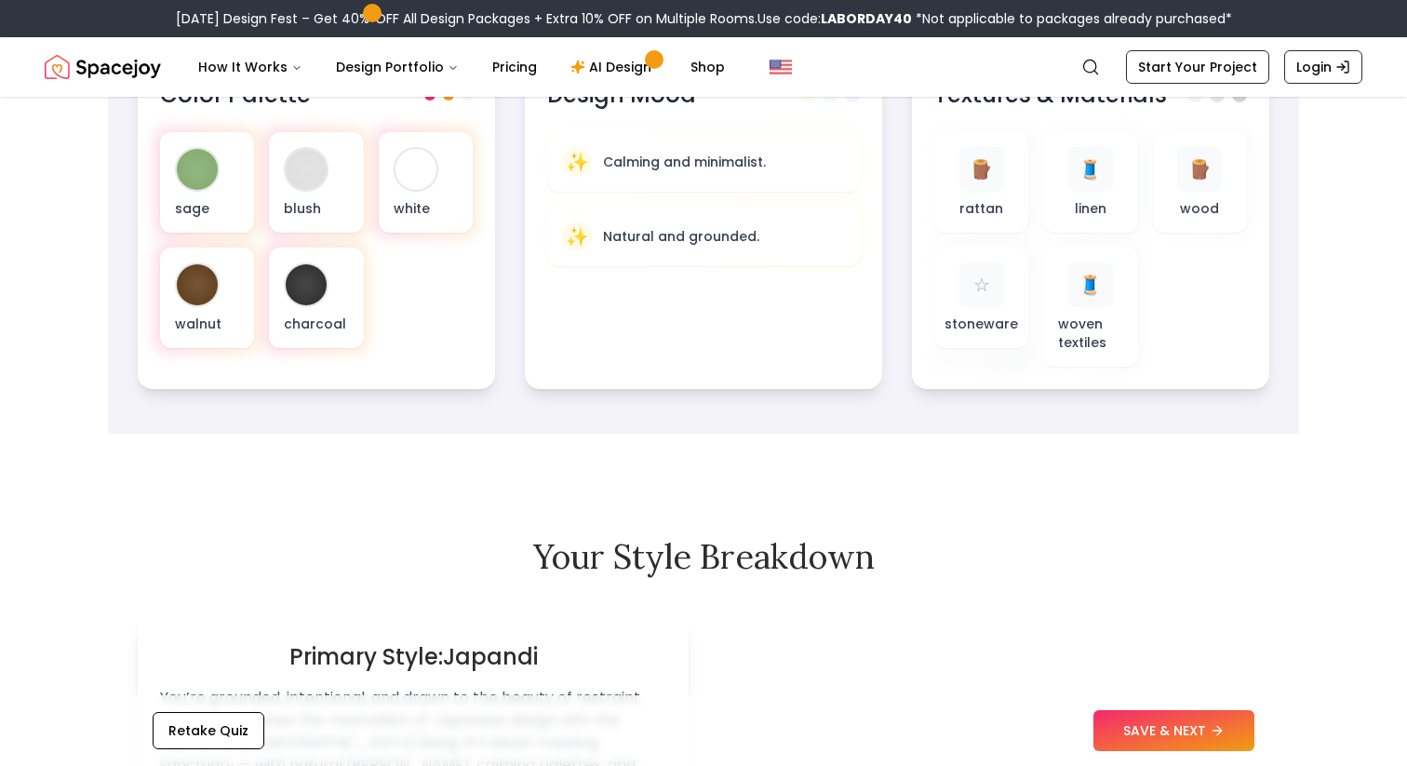
click at [167, 742] on button "Retake Quiz" at bounding box center [209, 730] width 112 height 37
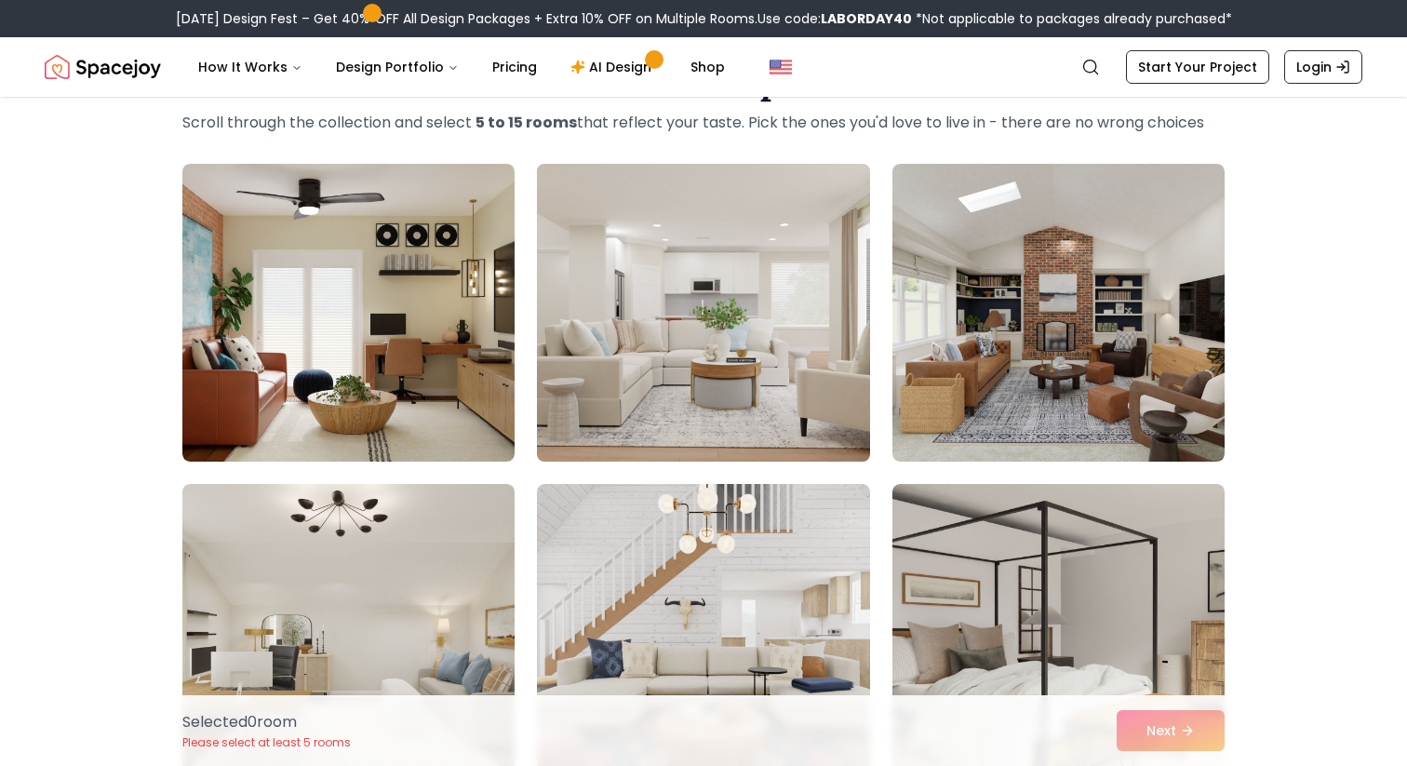
scroll to position [137, 0]
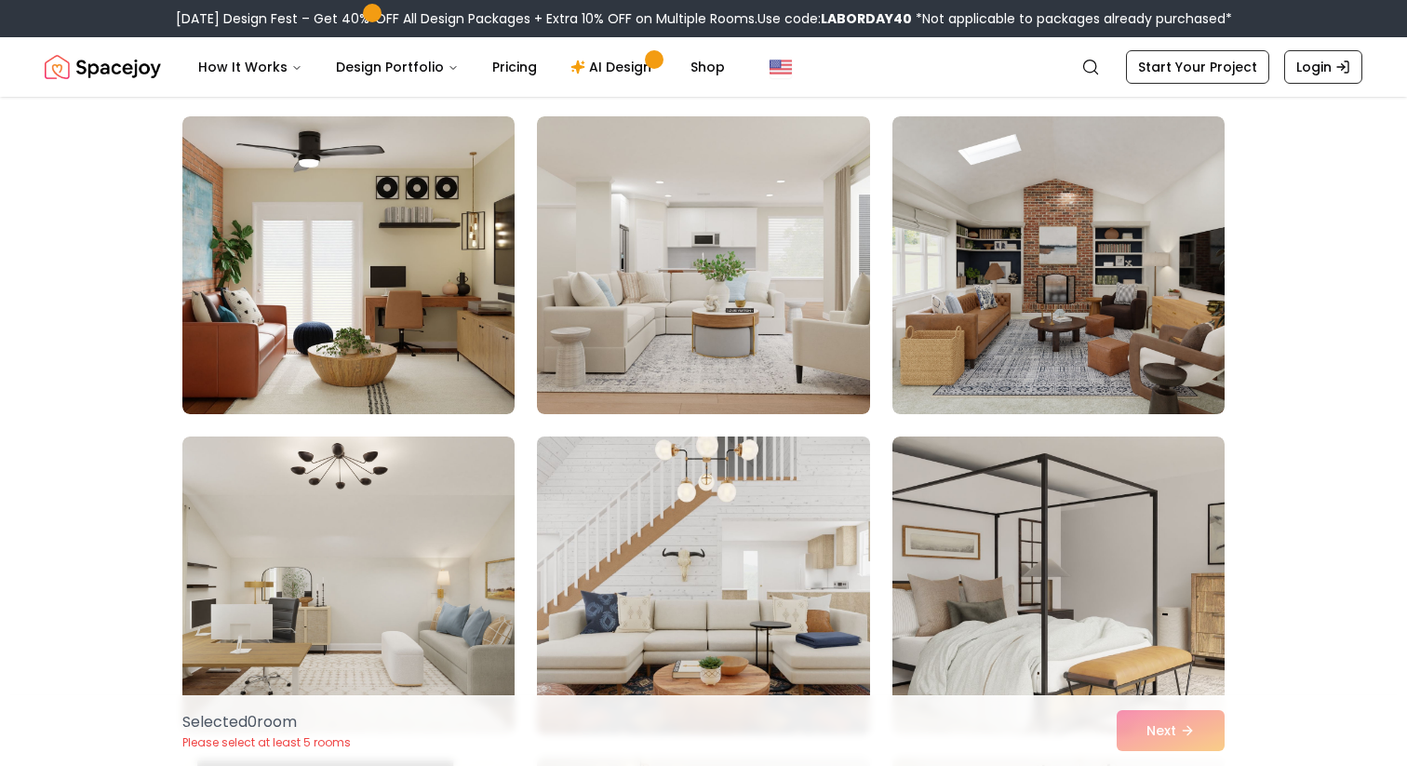
click at [677, 518] on img at bounding box center [703, 585] width 349 height 313
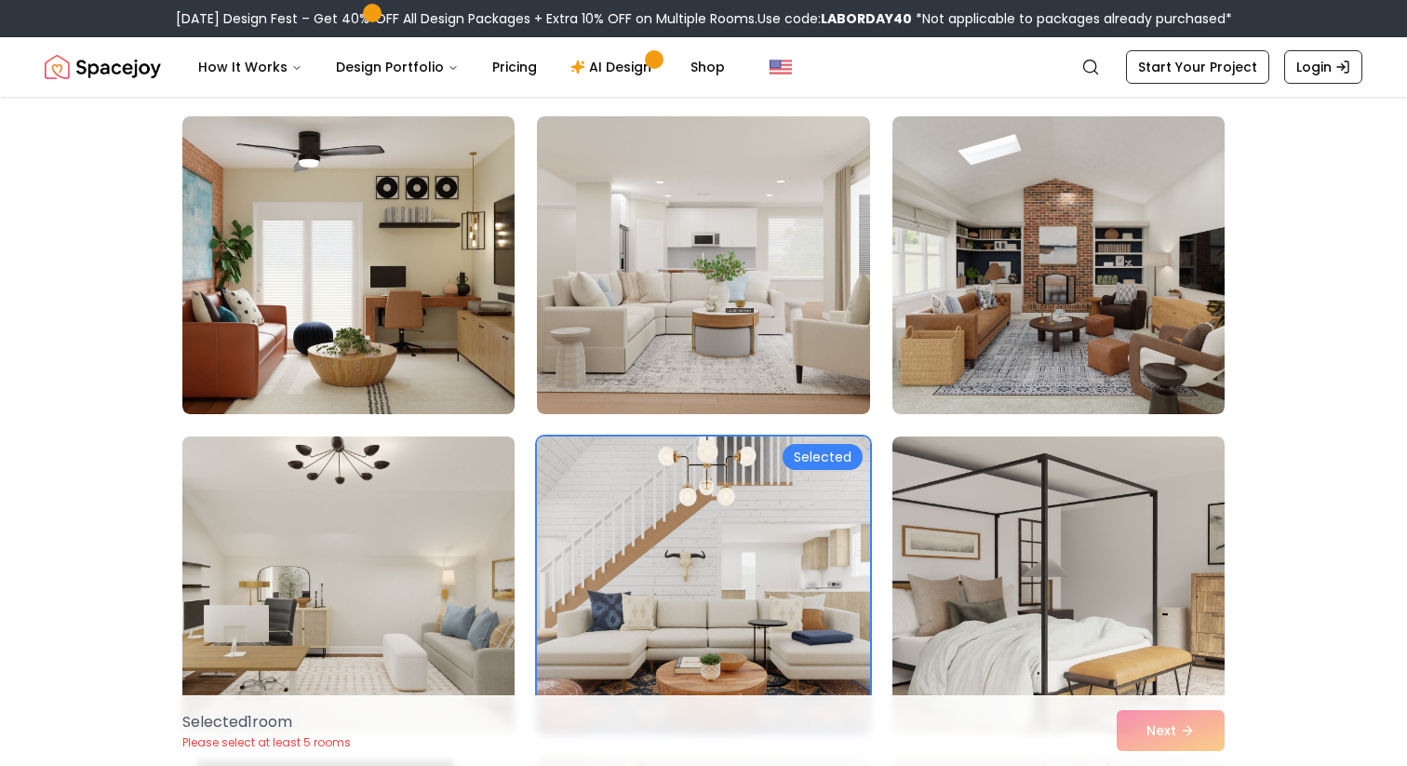
click at [360, 520] on img at bounding box center [348, 585] width 349 height 313
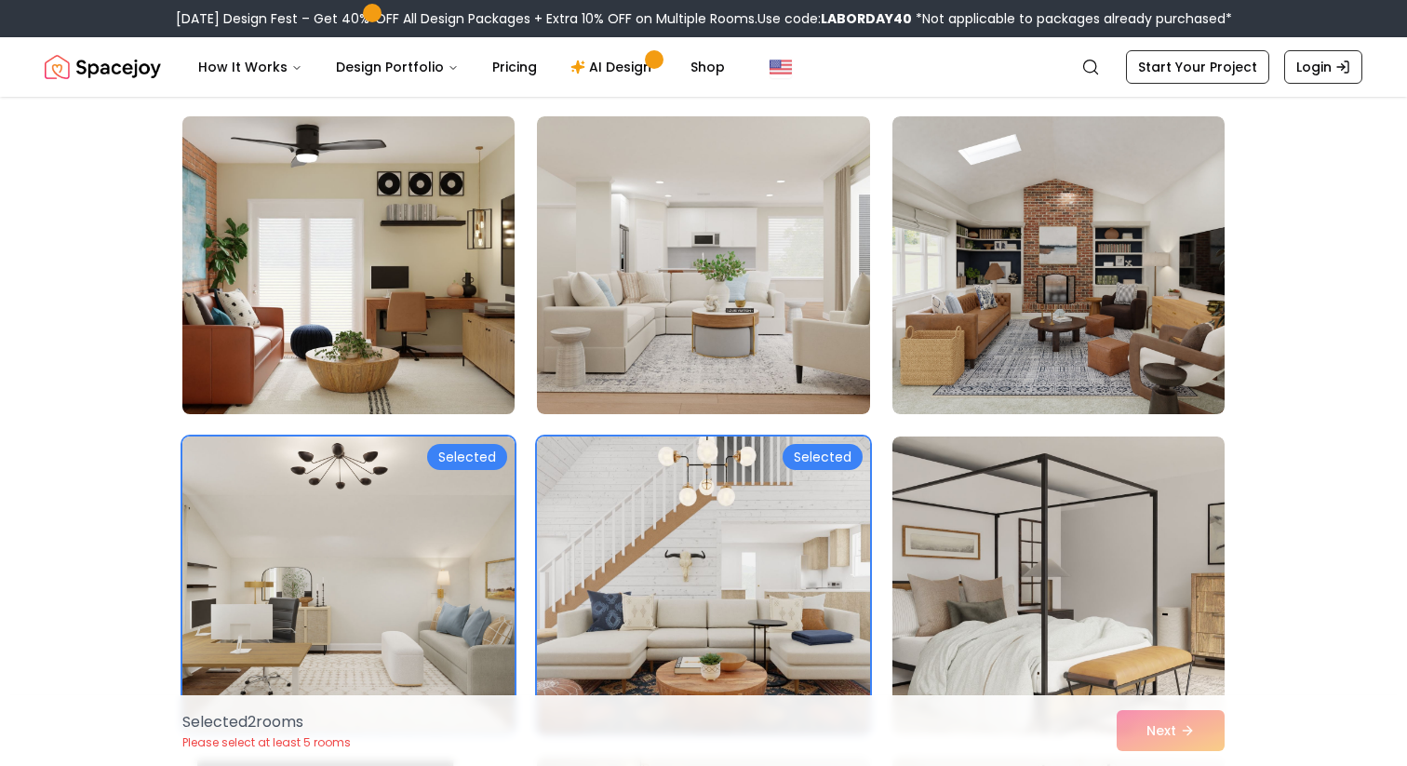
click at [397, 319] on img at bounding box center [348, 265] width 349 height 313
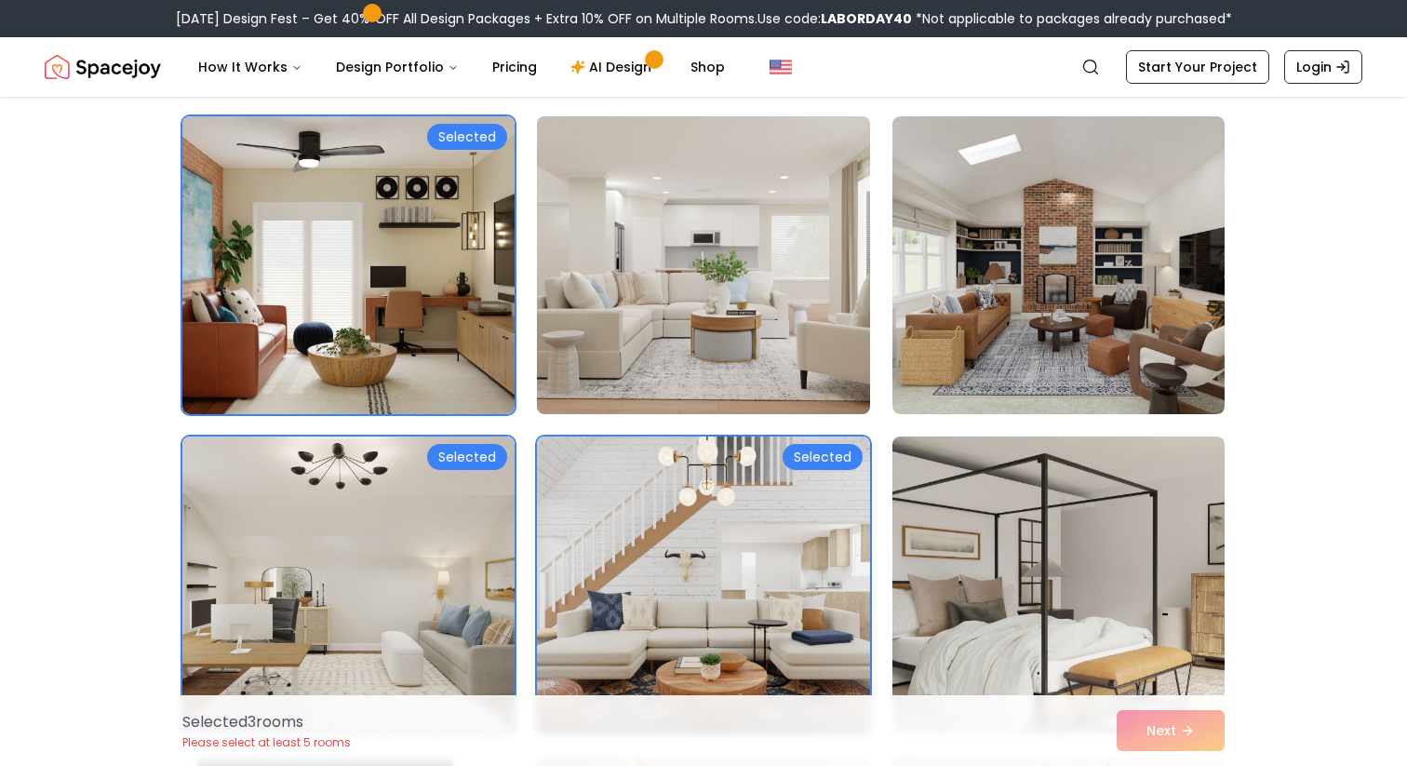
click at [599, 306] on img at bounding box center [703, 265] width 349 height 313
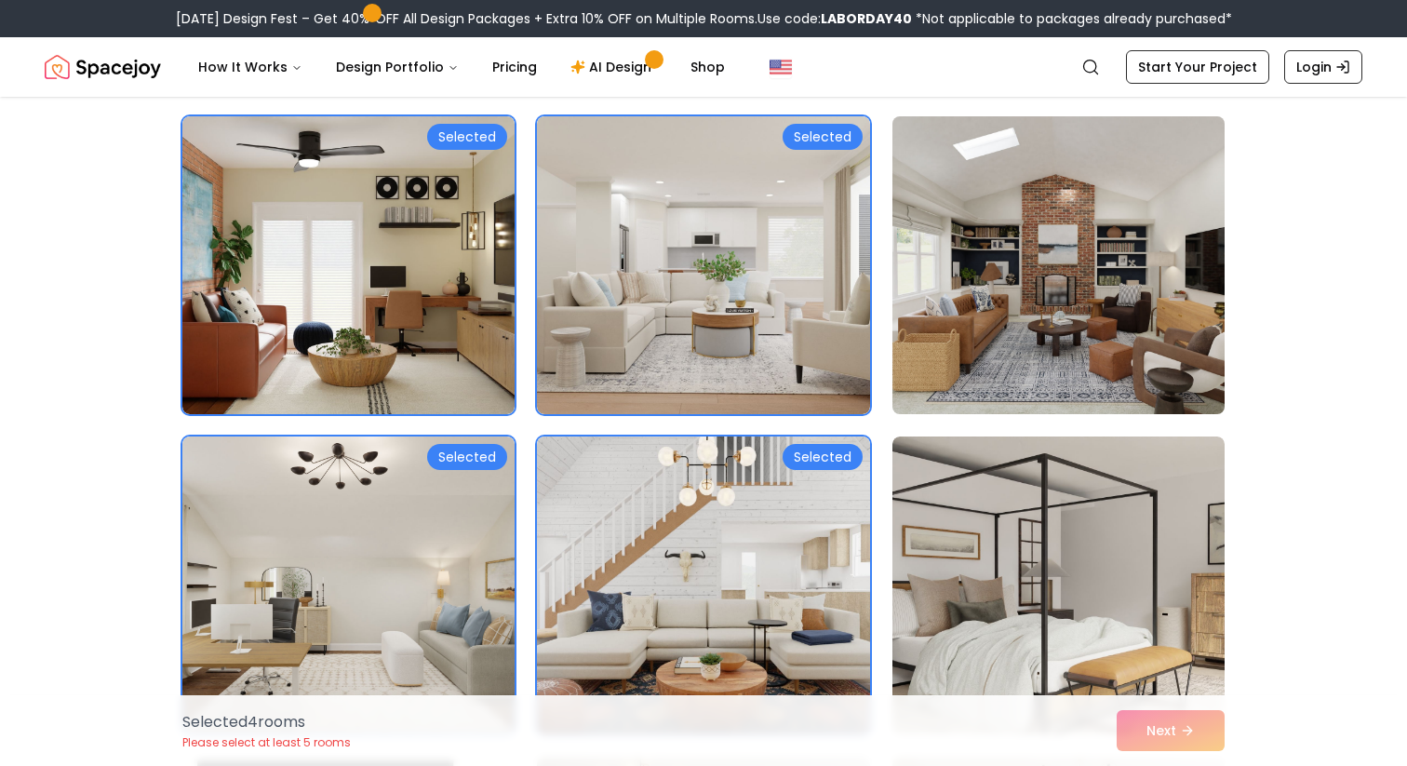
click at [1010, 257] on img at bounding box center [1058, 265] width 349 height 313
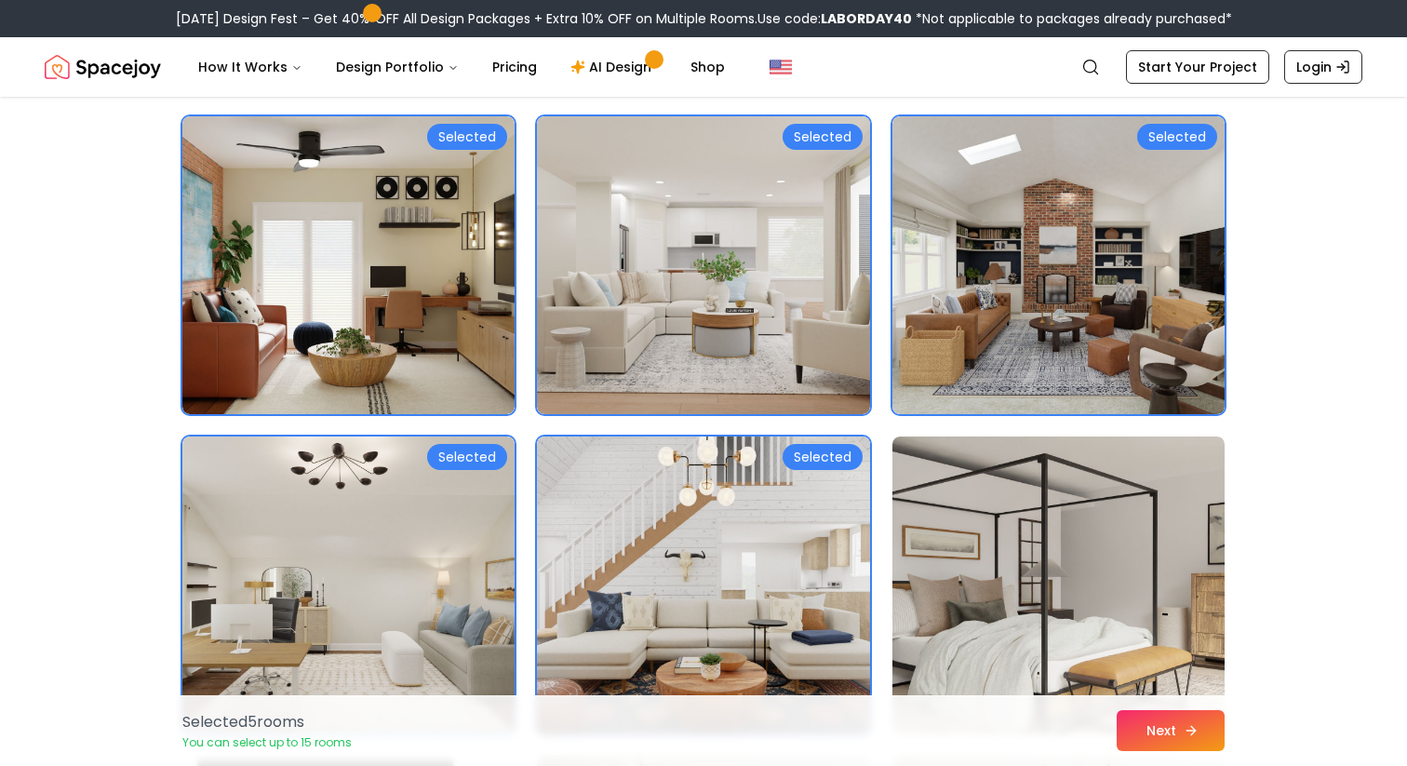
click at [1143, 740] on button "Next" at bounding box center [1171, 730] width 108 height 41
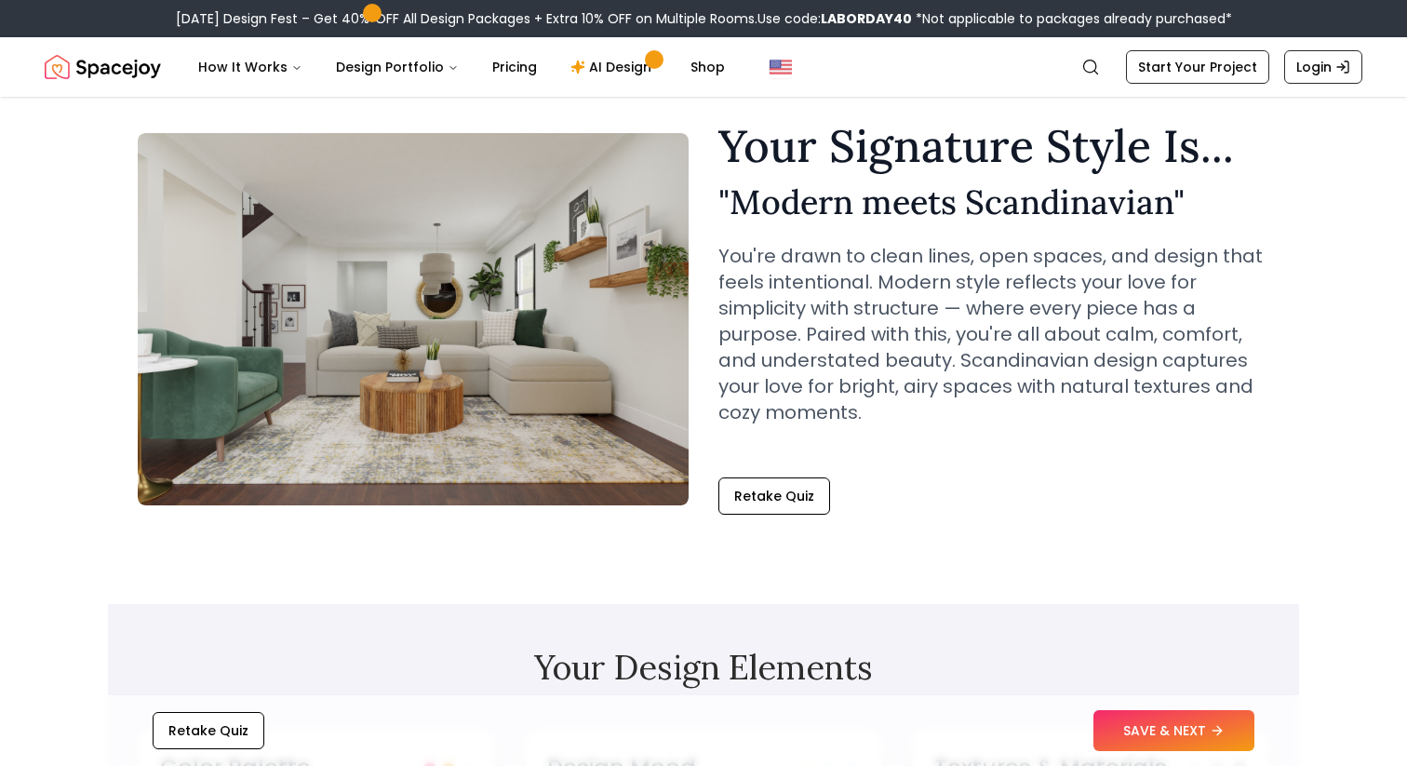
scroll to position [37, 0]
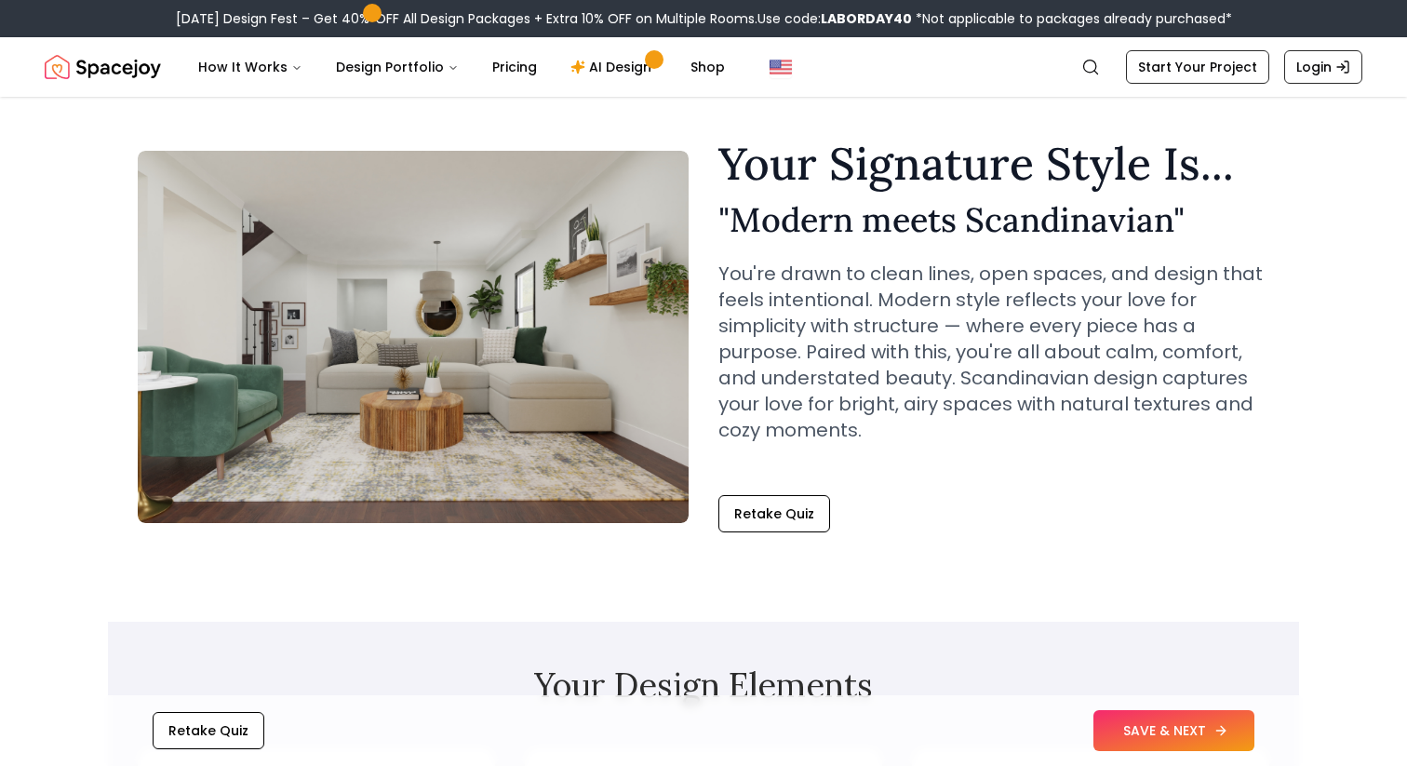
click at [1151, 724] on button "SAVE & NEXT" at bounding box center [1174, 730] width 161 height 41
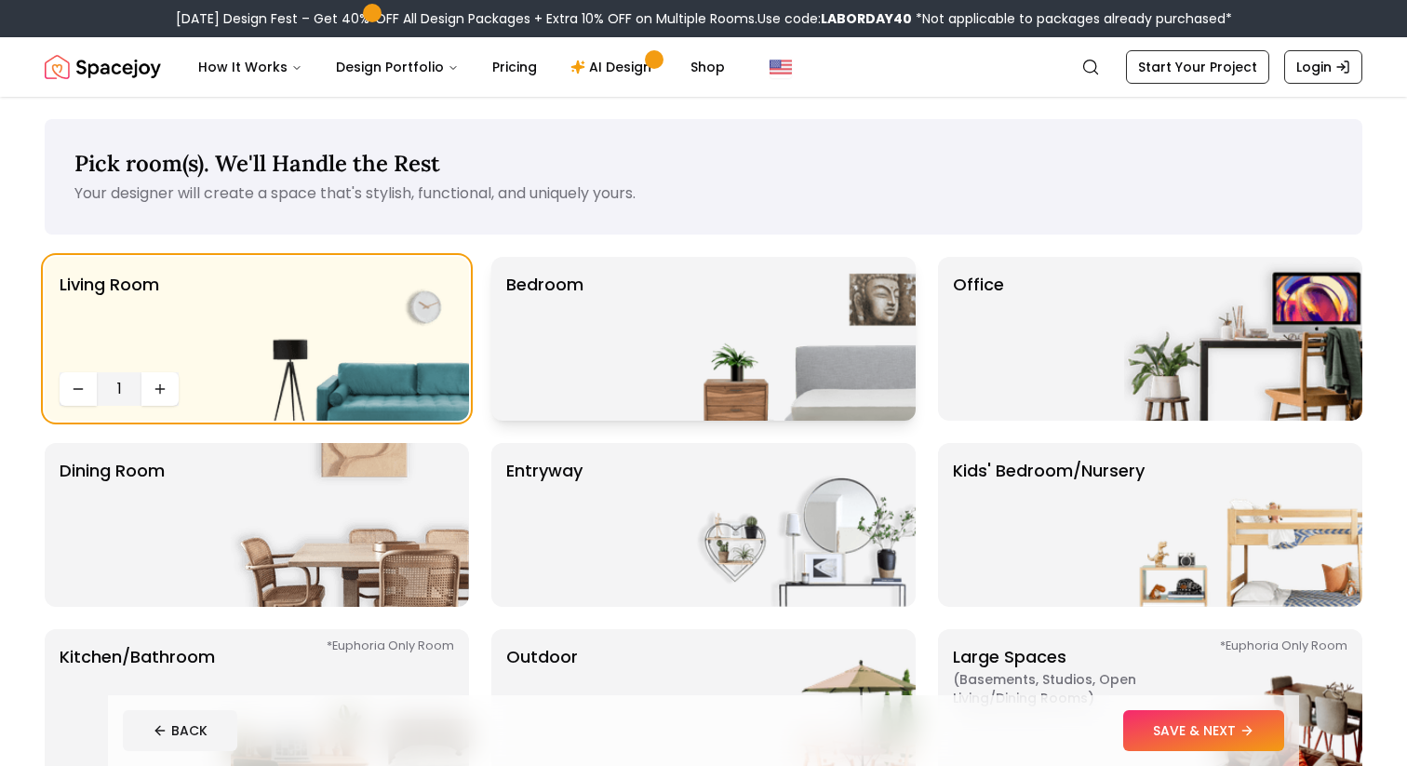
click at [580, 355] on p "Bedroom" at bounding box center [544, 339] width 77 height 134
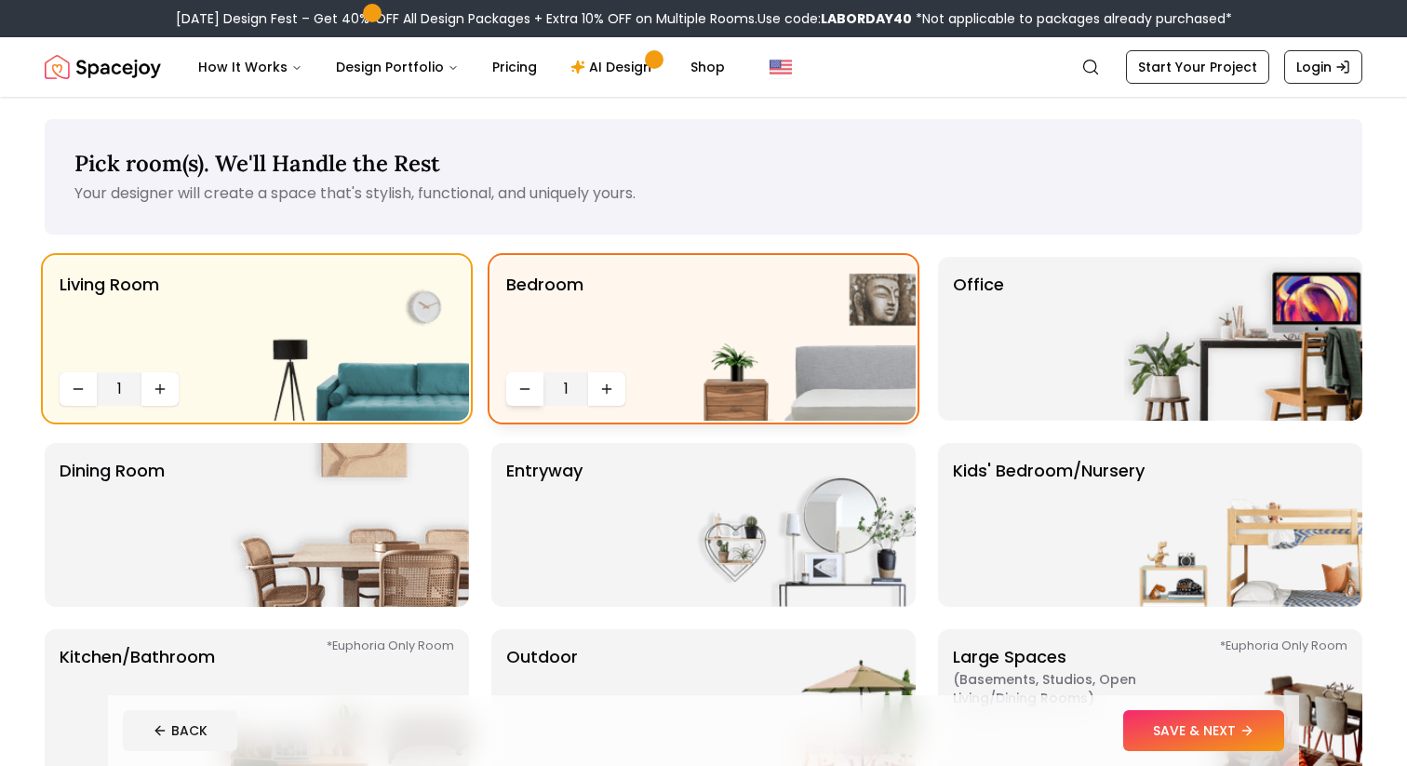
click at [522, 383] on icon "Decrease quantity" at bounding box center [525, 389] width 15 height 15
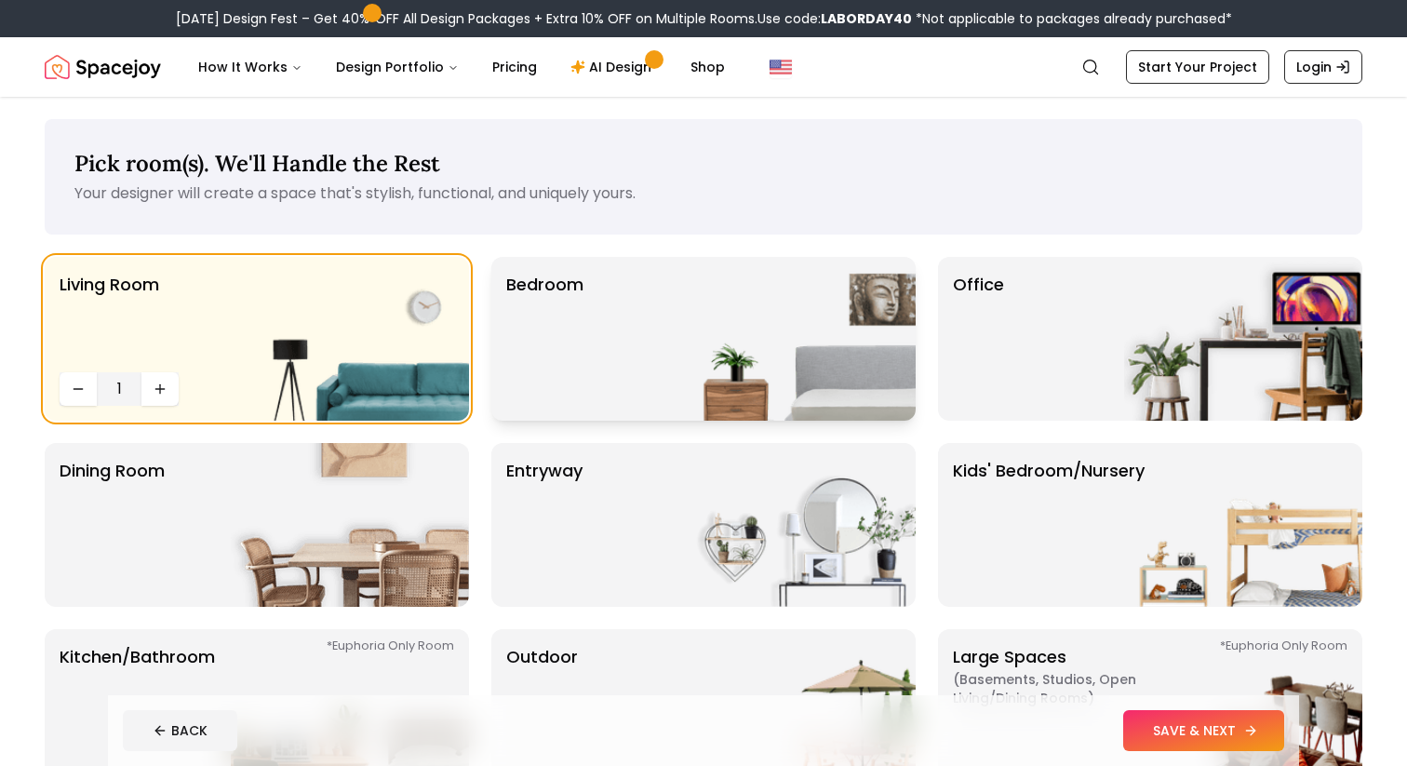
click at [1152, 734] on button "SAVE & NEXT" at bounding box center [1204, 730] width 161 height 41
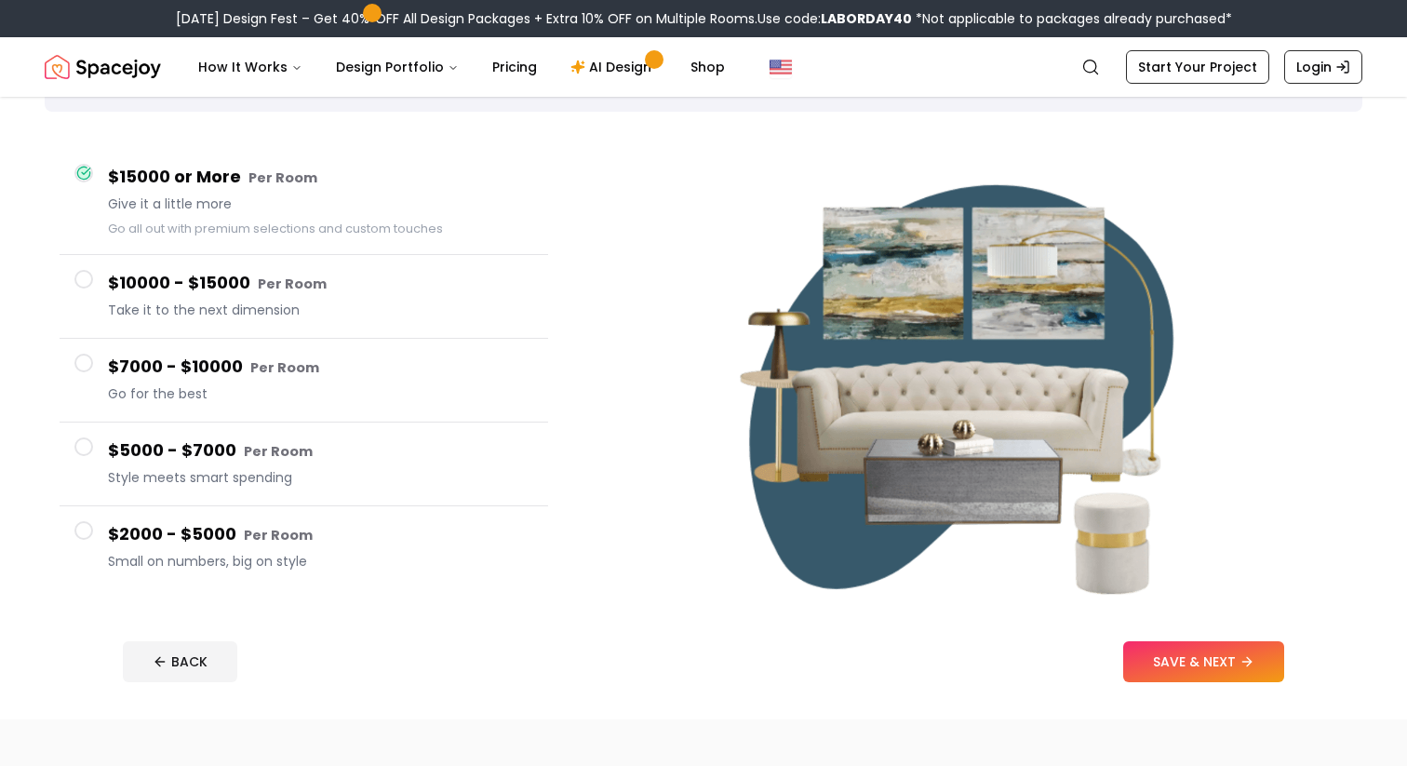
scroll to position [124, 0]
click at [1160, 666] on button "SAVE & NEXT" at bounding box center [1204, 660] width 161 height 41
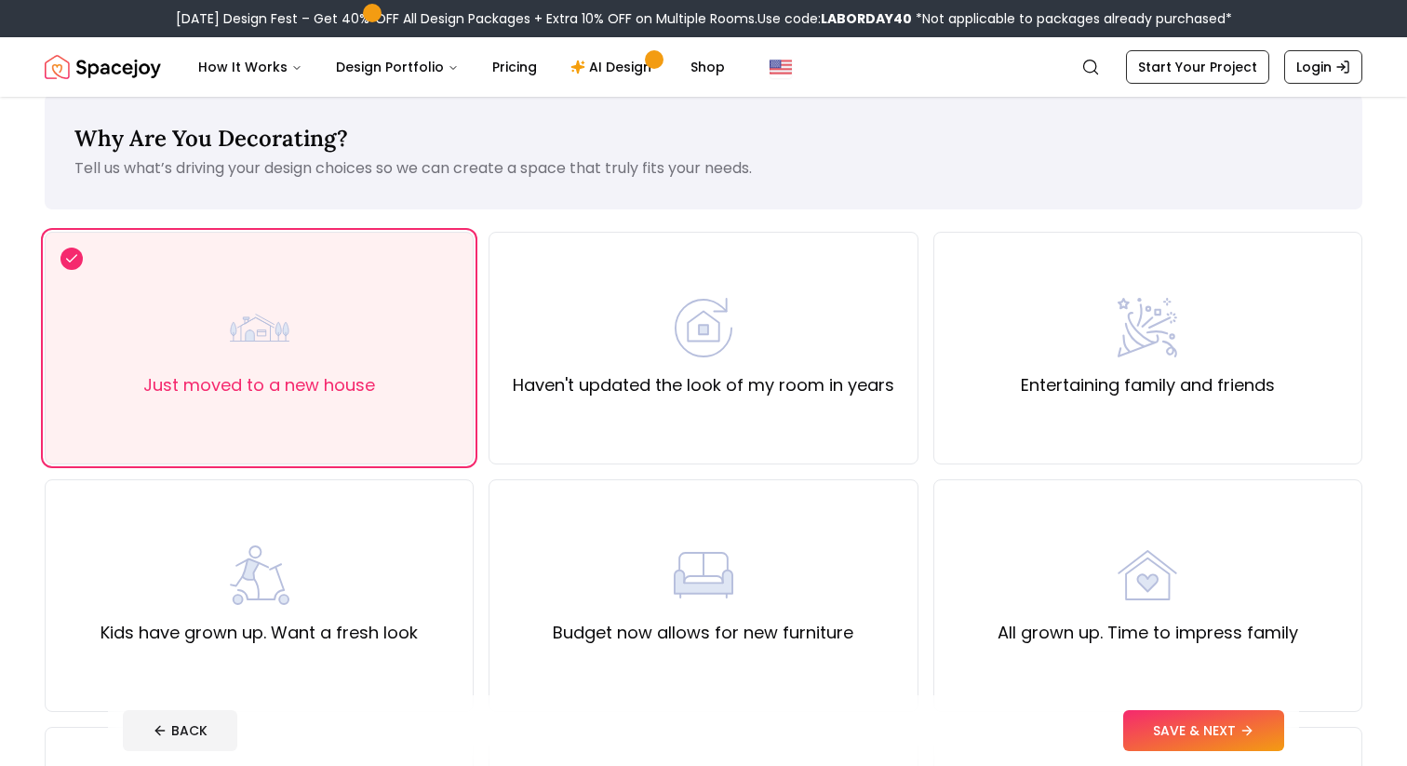
scroll to position [26, 0]
click at [1155, 725] on button "SAVE & NEXT" at bounding box center [1204, 730] width 161 height 41
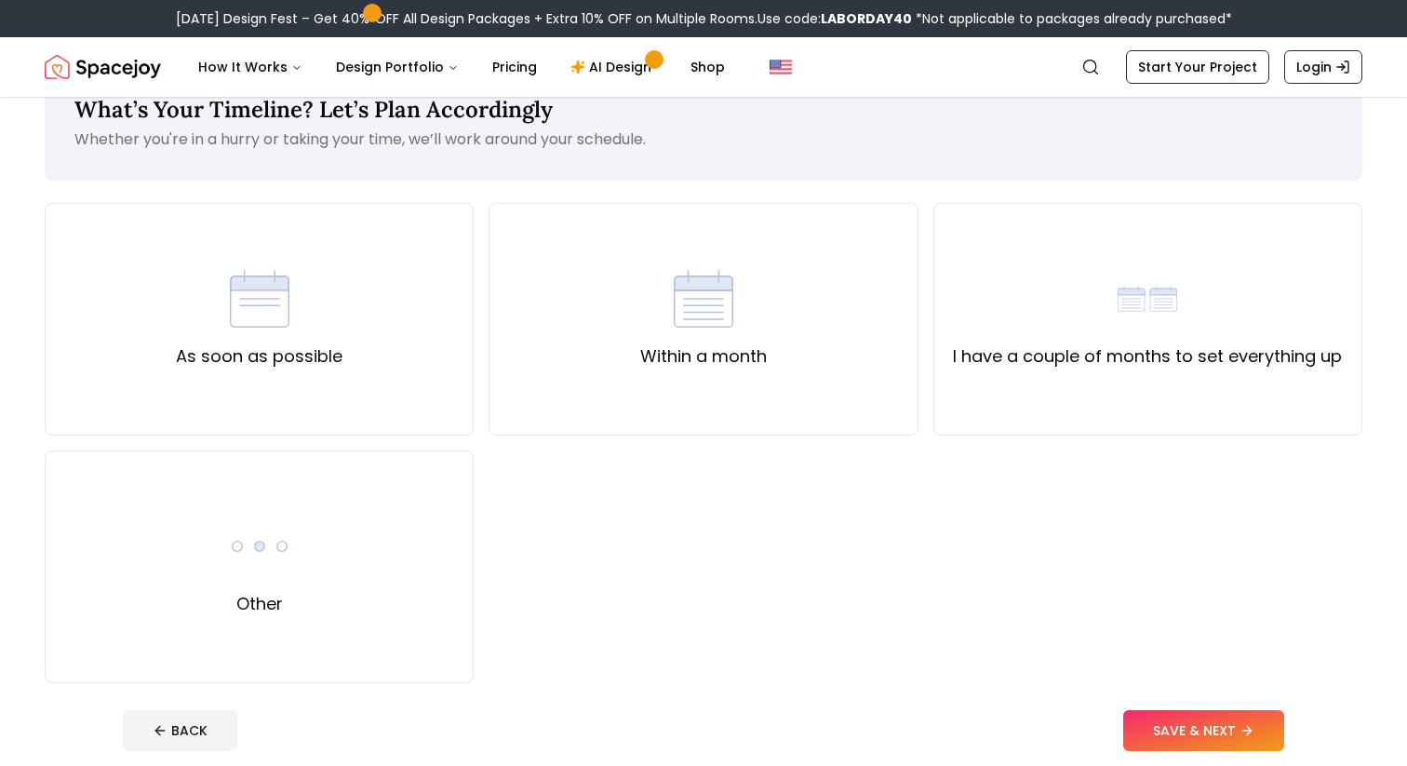
scroll to position [59, 0]
